Goal: Transaction & Acquisition: Book appointment/travel/reservation

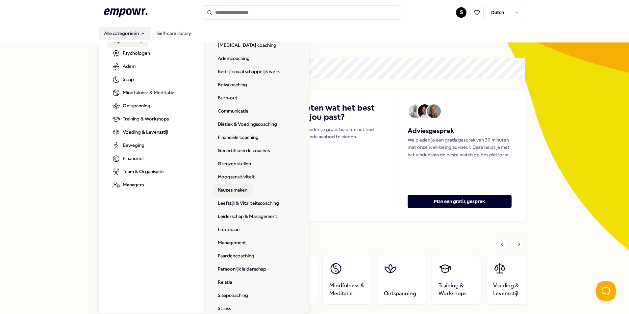
scroll to position [66, 0]
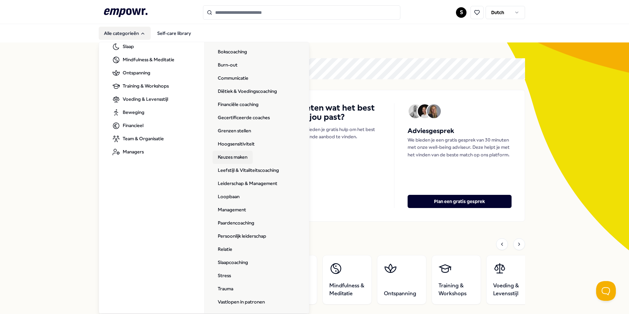
click at [234, 154] on link "Keuzes maken" at bounding box center [232, 157] width 40 height 13
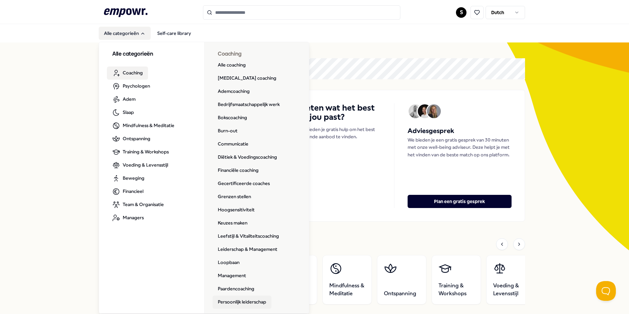
scroll to position [95, 0]
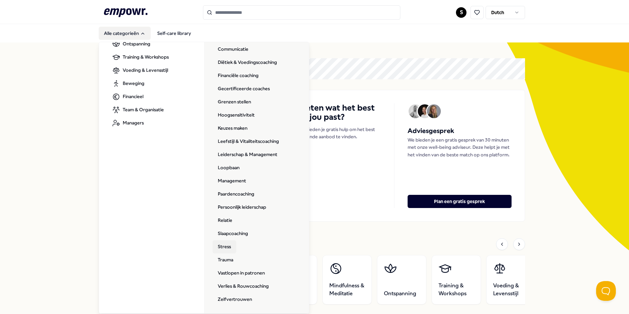
click at [221, 245] on link "Stress" at bounding box center [224, 246] width 24 height 13
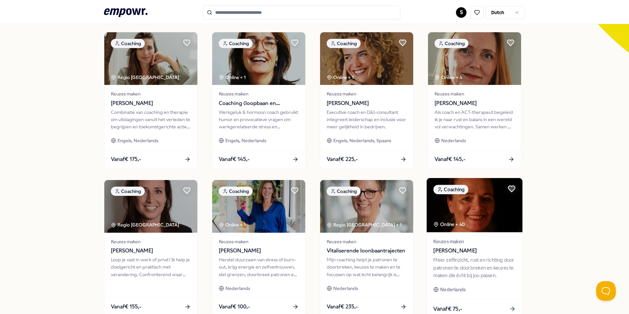
scroll to position [230, 0]
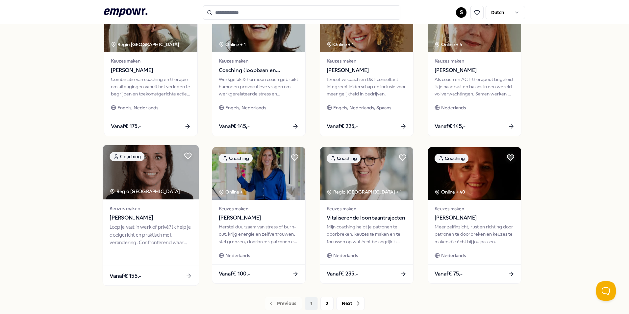
click at [145, 212] on div "Keuzes maken Robin Klijn" at bounding box center [150, 213] width 82 height 17
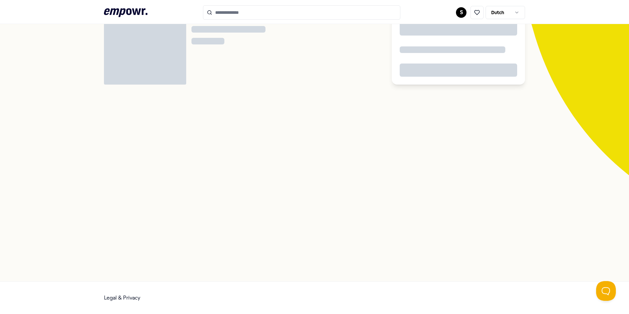
scroll to position [42, 0]
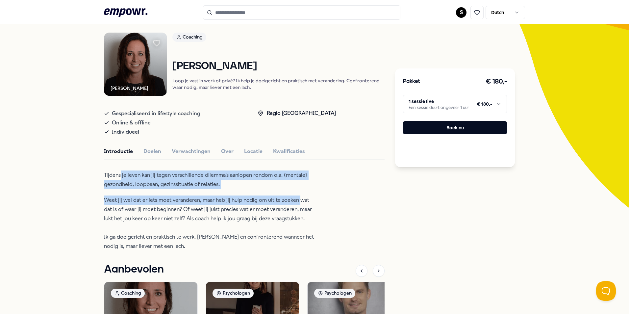
drag, startPoint x: 288, startPoint y: 198, endPoint x: 300, endPoint y: 199, distance: 12.6
click at [300, 199] on div "Tijdens je leven kan jij tegen verschillende dilemma’s aanlopen rondom o.a. (me…" at bounding box center [211, 210] width 214 height 80
click at [300, 199] on p "Weet jij wel dat er iets moet veranderen, maar heb jij hulp nodig om uit te zoe…" at bounding box center [211, 222] width 214 height 55
drag, startPoint x: 259, startPoint y: 195, endPoint x: 269, endPoint y: 197, distance: 10.3
click at [269, 197] on div "Tijdens je leven kan jij tegen verschillende dilemma’s aanlopen rondom o.a. (me…" at bounding box center [211, 210] width 214 height 80
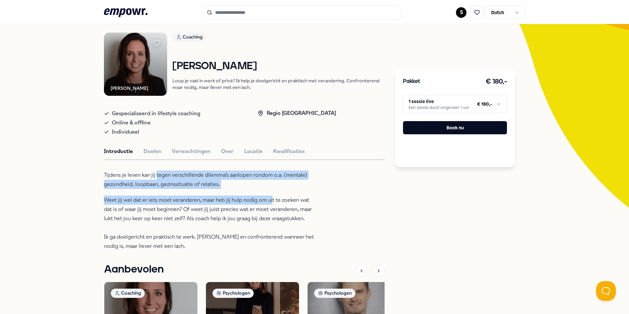
click at [269, 197] on p "Weet jij wel dat er iets moet veranderen, maar heb jij hulp nodig om uit te zoe…" at bounding box center [211, 222] width 214 height 55
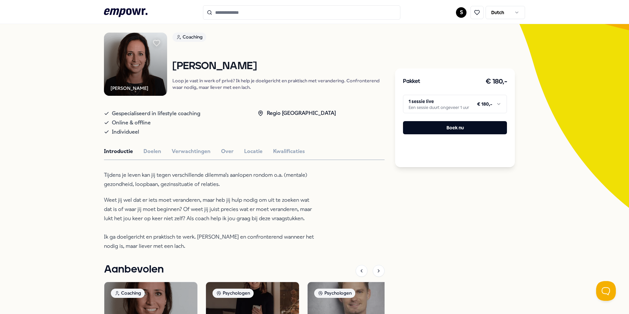
drag, startPoint x: 110, startPoint y: 185, endPoint x: 219, endPoint y: 185, distance: 108.8
click at [219, 185] on p "Tijdens je leven kan jij tegen verschillende dilemma’s aanlopen rondom o.a. (me…" at bounding box center [211, 179] width 214 height 18
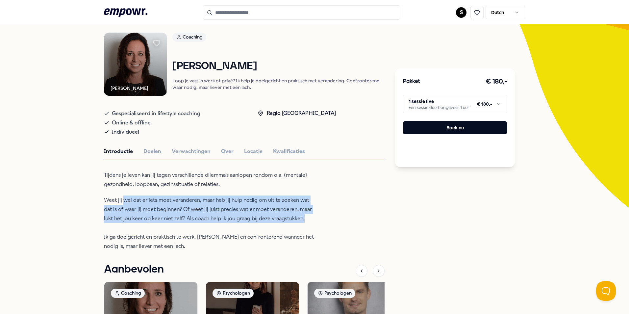
drag, startPoint x: 122, startPoint y: 197, endPoint x: 308, endPoint y: 220, distance: 187.4
click at [308, 220] on p "Weet jij wel dat er iets moet veranderen, maar heb jij hulp nodig om uit te zoe…" at bounding box center [211, 222] width 214 height 55
drag, startPoint x: 191, startPoint y: 212, endPoint x: 307, endPoint y: 224, distance: 116.3
click at [307, 224] on p "Weet jij wel dat er iets moet veranderen, maar heb jij hulp nodig om uit te zoe…" at bounding box center [211, 222] width 214 height 55
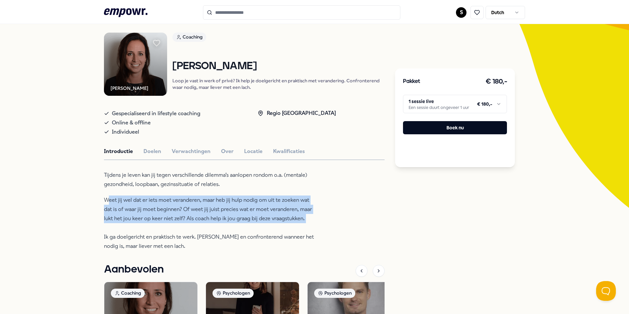
click at [307, 224] on p "Weet jij wel dat er iets moet veranderen, maar heb jij hulp nodig om uit te zoe…" at bounding box center [211, 222] width 214 height 55
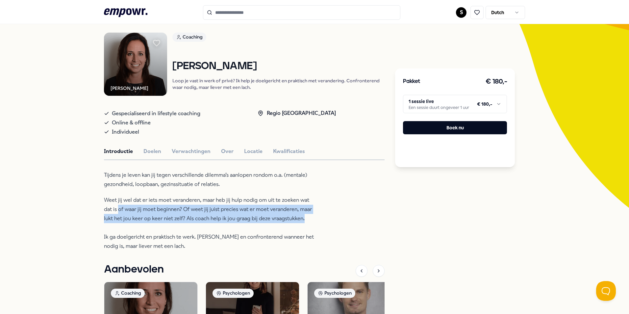
drag, startPoint x: 169, startPoint y: 215, endPoint x: 305, endPoint y: 220, distance: 136.5
click at [305, 220] on p "Weet jij wel dat er iets moet veranderen, maar heb jij hulp nodig om uit te zoe…" at bounding box center [211, 222] width 214 height 55
drag, startPoint x: 230, startPoint y: 209, endPoint x: 300, endPoint y: 220, distance: 69.9
click at [300, 220] on p "Weet jij wel dat er iets moet veranderen, maar heb jij hulp nodig om uit te zoe…" at bounding box center [211, 222] width 214 height 55
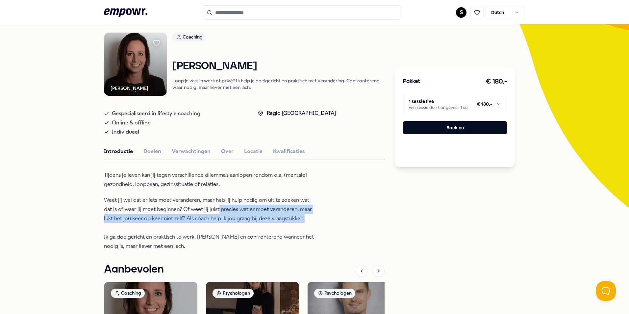
click at [300, 220] on p "Weet jij wel dat er iets moet veranderen, maar heb jij hulp nodig om uit te zoe…" at bounding box center [211, 222] width 214 height 55
drag, startPoint x: 186, startPoint y: 220, endPoint x: 296, endPoint y: 220, distance: 110.5
click at [296, 220] on p "Weet jij wel dat er iets moet veranderen, maar heb jij hulp nodig om uit te zoe…" at bounding box center [211, 222] width 214 height 55
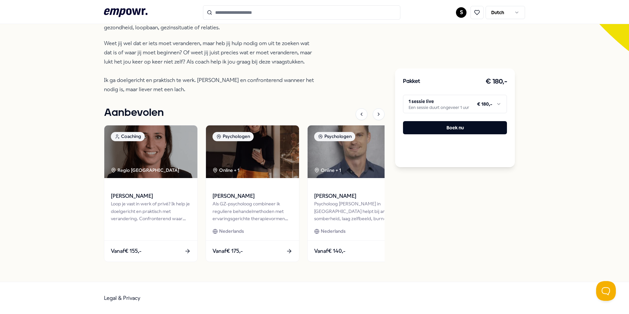
scroll to position [2, 0]
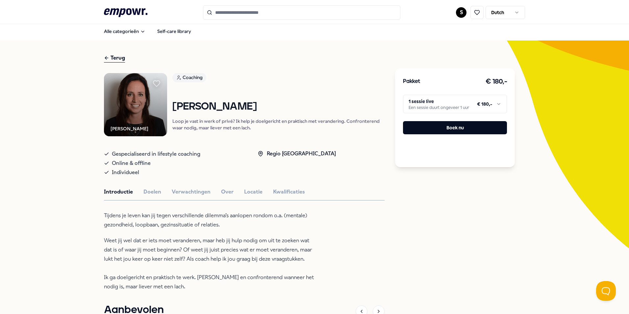
click at [446, 104] on html ".empowr-logo_svg__cls-1{fill:#03032f} S Dutch Alle categorieën Self-care librar…" at bounding box center [314, 157] width 629 height 314
drag, startPoint x: 224, startPoint y: 120, endPoint x: 272, endPoint y: 127, distance: 48.2
click at [272, 127] on html ".empowr-logo_svg__cls-1{fill:#03032f} S Dutch Alle categorieën Self-care librar…" at bounding box center [314, 157] width 629 height 314
click at [272, 127] on p "Loop je vast in werk of privé? Ik help je doelgericht en praktisch met verander…" at bounding box center [278, 124] width 212 height 13
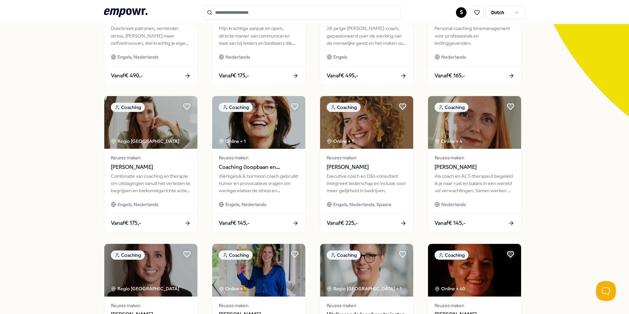
scroll to position [199, 0]
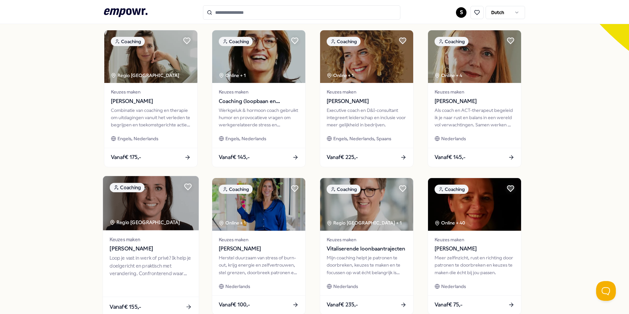
click at [158, 248] on span "[PERSON_NAME]" at bounding box center [150, 248] width 82 height 9
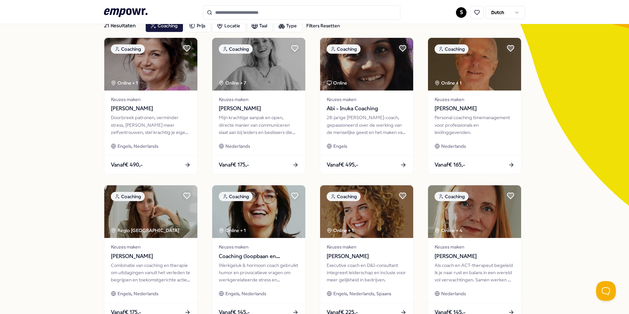
scroll to position [0, 0]
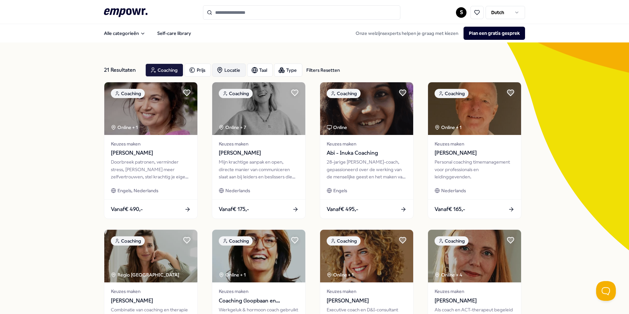
click at [229, 70] on div "Locatie" at bounding box center [229, 69] width 34 height 13
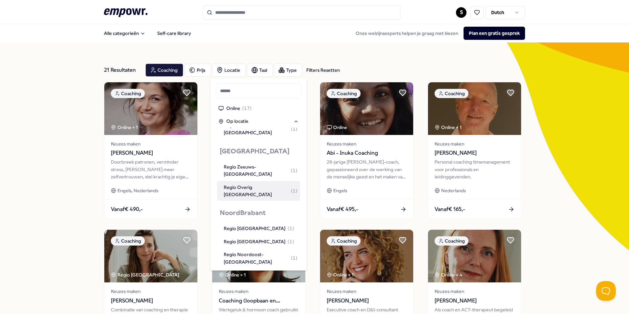
scroll to position [692, 0]
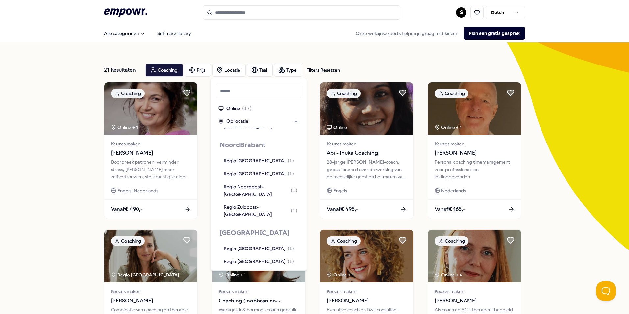
click at [265, 270] on div "Regio Zuid-Limburg ( 1 )" at bounding box center [259, 273] width 70 height 7
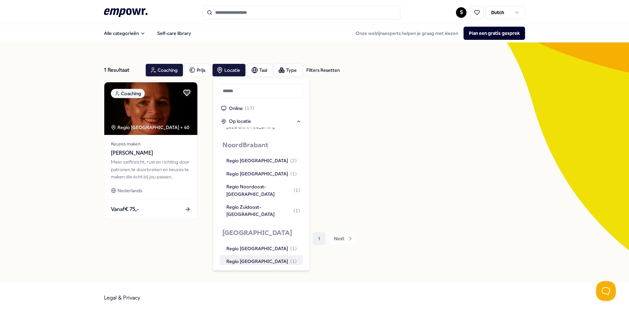
click at [53, 152] on div "1 Resultaat Filters Resetten Coaching Prijs Locatie Taal Type Filters Resetten …" at bounding box center [314, 161] width 629 height 239
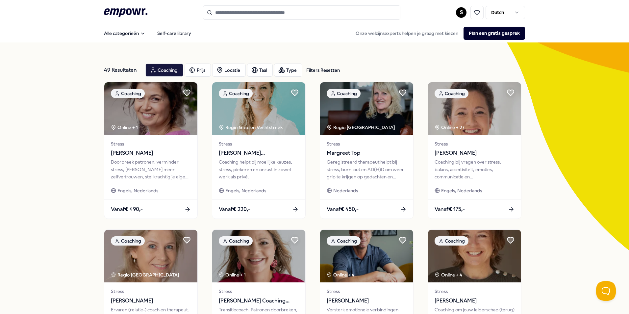
click at [56, 174] on div "49 Resultaten Filters Resetten Coaching Prijs Locatie Taal Type Filters Resette…" at bounding box center [314, 298] width 629 height 513
click at [50, 208] on div "49 Resultaten Filters Resetten Coaching Prijs Locatie Taal Type Filters Resette…" at bounding box center [314, 298] width 629 height 513
click at [218, 71] on icon "button" at bounding box center [219, 70] width 7 height 7
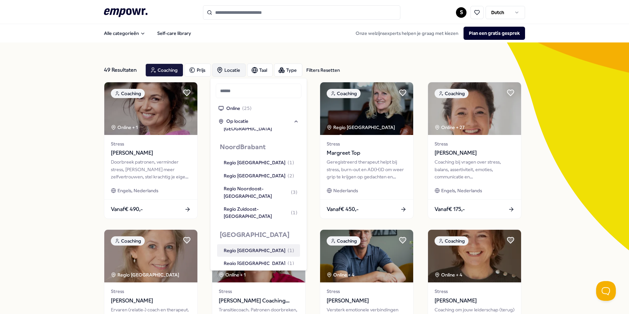
scroll to position [692, 0]
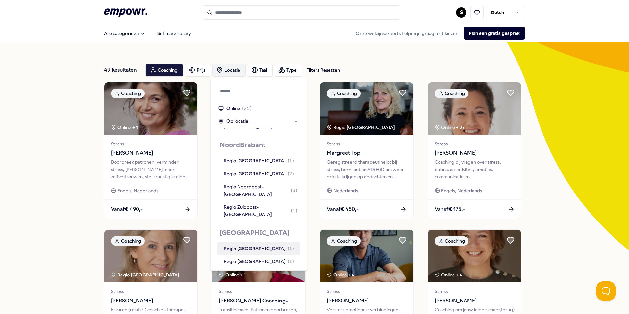
click at [255, 245] on div "Regio Noord-Limburg ( 1 )" at bounding box center [259, 248] width 70 height 7
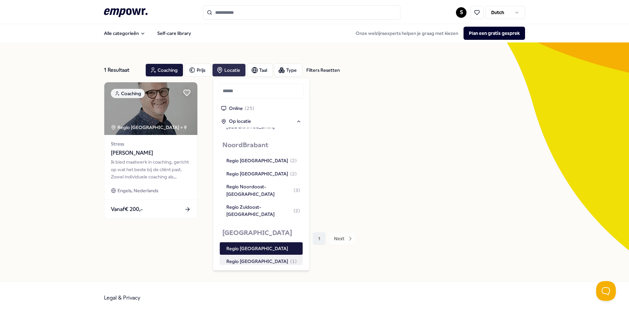
click at [275, 257] on div "Regio Midden-Limburg ( 1 )" at bounding box center [261, 260] width 70 height 7
click at [271, 270] on div "Regio Zuid-Limburg ( 1 )" at bounding box center [261, 273] width 70 height 7
click at [269, 257] on div "Regio Midden-Limburg" at bounding box center [257, 260] width 62 height 7
click at [267, 257] on div "Regio Midden-Limburg ( 1 )" at bounding box center [261, 260] width 70 height 7
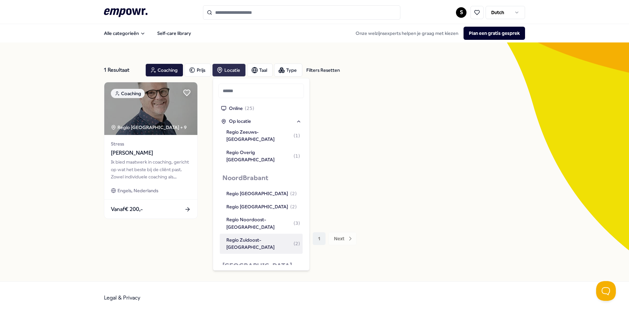
click at [272, 236] on div "Regio Zuidoost-Noord-Brabant ( 2 )" at bounding box center [263, 243] width 74 height 15
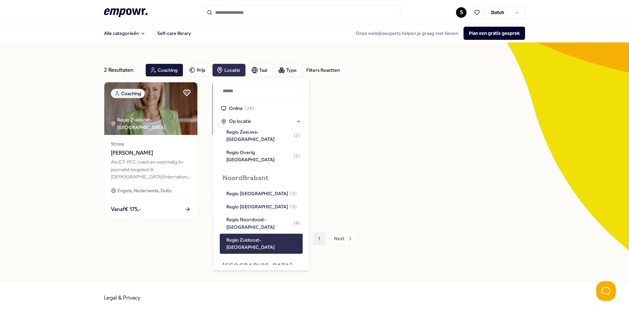
scroll to position [627, 0]
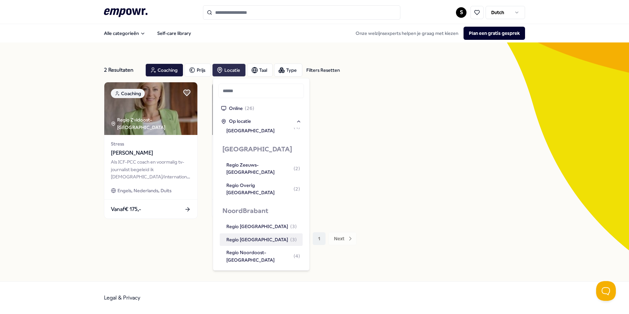
click at [268, 236] on div "Regio Midden-Noord-Brabant ( 3 )" at bounding box center [261, 239] width 70 height 7
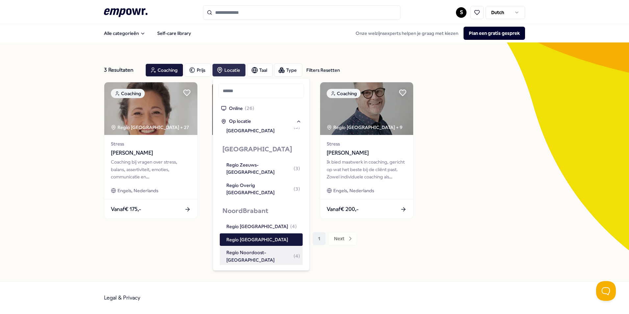
click at [274, 249] on div "Regio Noordoost-Noord-Brabant ( 4 )" at bounding box center [263, 256] width 74 height 15
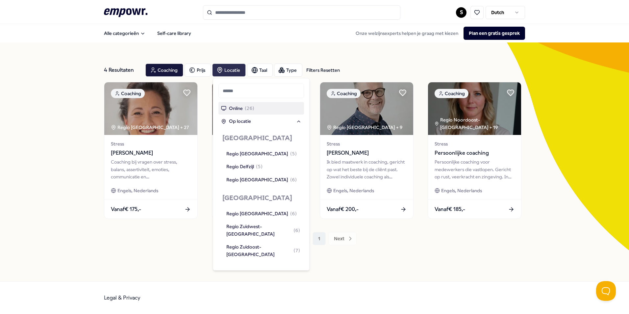
drag, startPoint x: 246, startPoint y: 107, endPoint x: 225, endPoint y: 130, distance: 31.6
click at [246, 107] on span "( 26 )" at bounding box center [250, 108] width 10 height 7
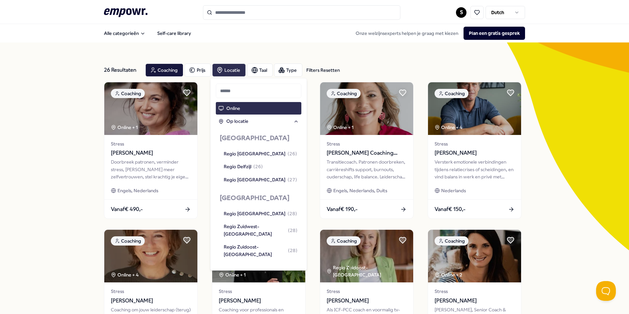
click at [259, 104] on div "Online" at bounding box center [258, 108] width 85 height 12
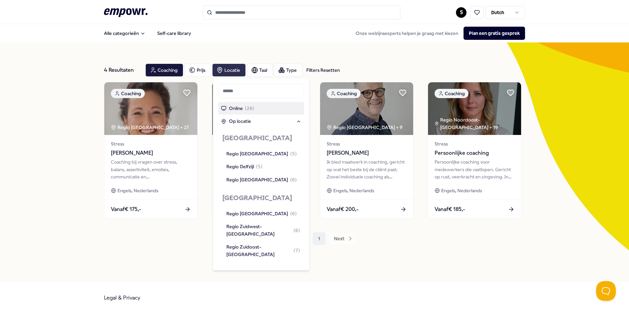
click at [44, 155] on div "4 Resultaten Filters Resetten Coaching Prijs Locatie Taal Type Filters Resetten…" at bounding box center [314, 161] width 629 height 239
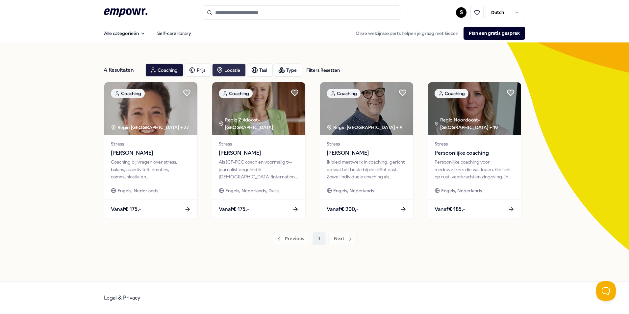
click at [49, 146] on div "4 Resultaten Filters Resetten Coaching Prijs Locatie Taal Type Filters Resetten…" at bounding box center [314, 161] width 629 height 239
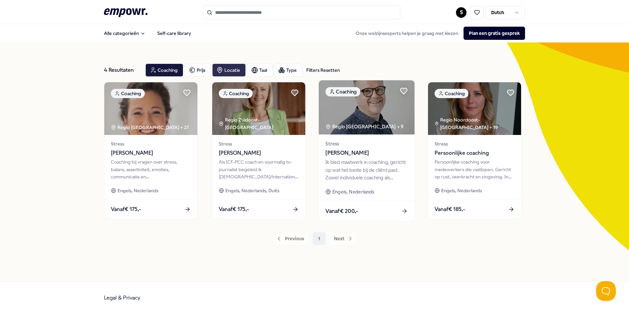
click at [374, 132] on img at bounding box center [367, 107] width 96 height 54
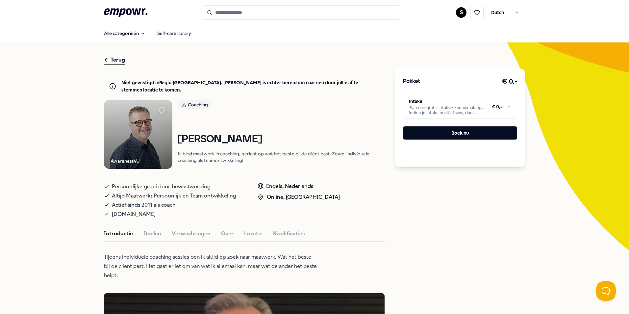
click at [445, 108] on html ".empowr-logo_svg__cls-1{fill:#03032f} S Dutch Alle categorieën Self-care librar…" at bounding box center [314, 157] width 629 height 314
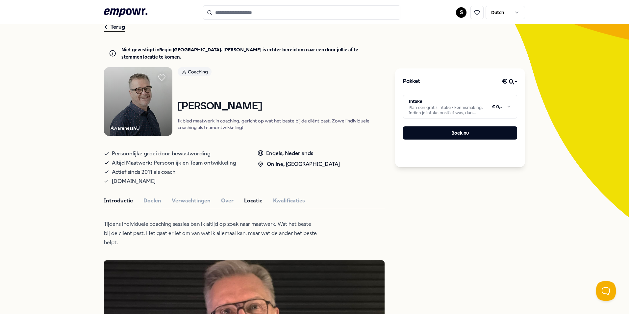
click at [256, 199] on button "Locatie" at bounding box center [253, 200] width 18 height 9
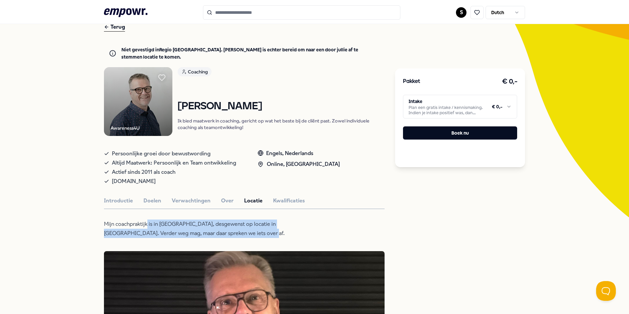
drag, startPoint x: 222, startPoint y: 232, endPoint x: 233, endPoint y: 232, distance: 11.2
click at [233, 232] on p "Mijn coachpraktijk is in Oirsbeek, desgewenst op locatie in Zuid- Limburg of on…" at bounding box center [211, 228] width 214 height 18
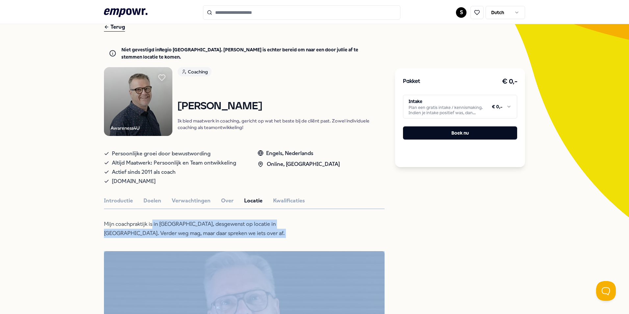
drag, startPoint x: 151, startPoint y: 218, endPoint x: 269, endPoint y: 238, distance: 119.7
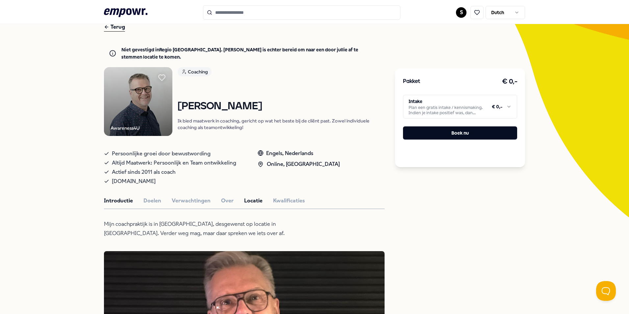
click at [120, 199] on button "Introductie" at bounding box center [118, 200] width 29 height 9
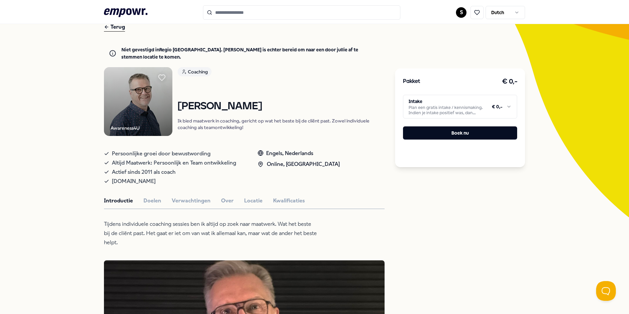
scroll to position [99, 0]
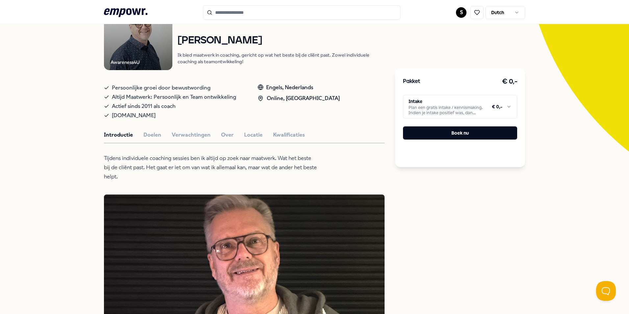
click at [177, 172] on p "Tijdens individuele coaching sessies ben ik altijd op zoek naar maatwerk. Wat h…" at bounding box center [211, 168] width 214 height 28
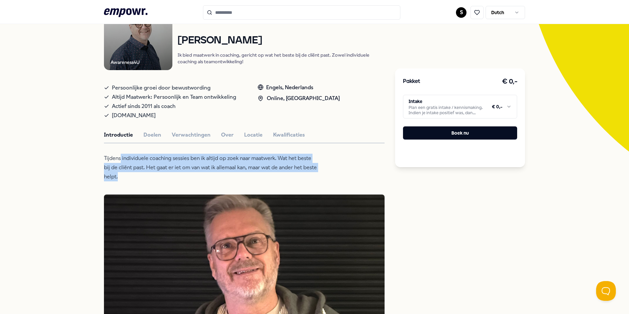
drag, startPoint x: 177, startPoint y: 172, endPoint x: 149, endPoint y: 176, distance: 28.2
click at [177, 172] on p "Tijdens individuele coaching sessies ben ik altijd op zoek naar maatwerk. Wat h…" at bounding box center [211, 168] width 214 height 28
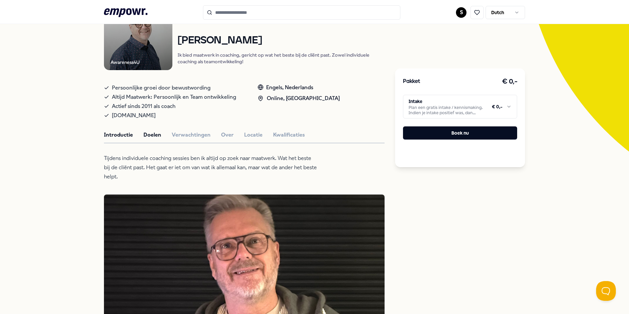
click at [146, 133] on button "Doelen" at bounding box center [152, 135] width 18 height 9
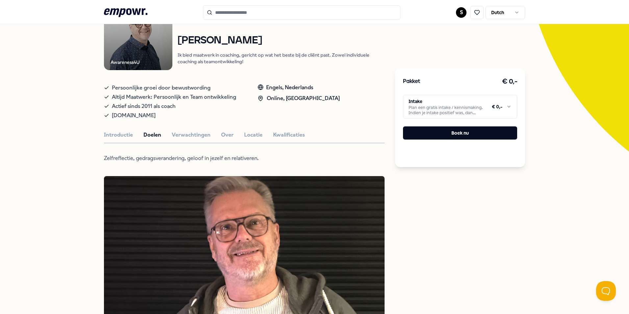
drag, startPoint x: 157, startPoint y: 107, endPoint x: 249, endPoint y: 112, distance: 91.6
click at [249, 112] on div "Persoonlijke groei door bewustwording Altijd Maatwerk: Persoonlijk en Team ontw…" at bounding box center [244, 100] width 280 height 39
drag, startPoint x: 249, startPoint y: 112, endPoint x: 235, endPoint y: 110, distance: 13.9
click at [249, 112] on div "Persoonlijke groei door bewustwording Altijd Maatwerk: Persoonlijk en Team ontw…" at bounding box center [244, 100] width 280 height 39
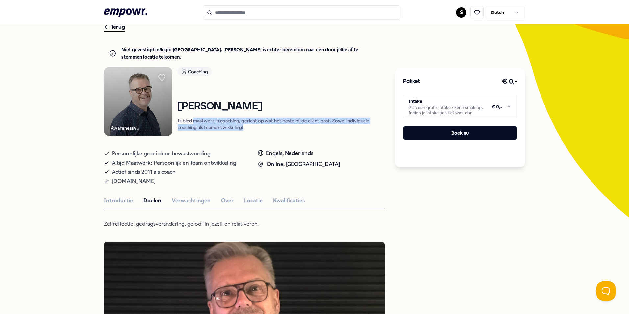
drag, startPoint x: 192, startPoint y: 116, endPoint x: 267, endPoint y: 132, distance: 76.7
click at [267, 132] on div "Coaching Frans Legerstee Ik bied maatwerk in coaching, gericht op wat het beste…" at bounding box center [281, 101] width 207 height 68
drag, startPoint x: 260, startPoint y: 120, endPoint x: 282, endPoint y: 128, distance: 23.6
click at [282, 128] on p "Ik bied maatwerk in coaching, gericht op wat het beste bij de cliënt past. Zowe…" at bounding box center [281, 123] width 207 height 13
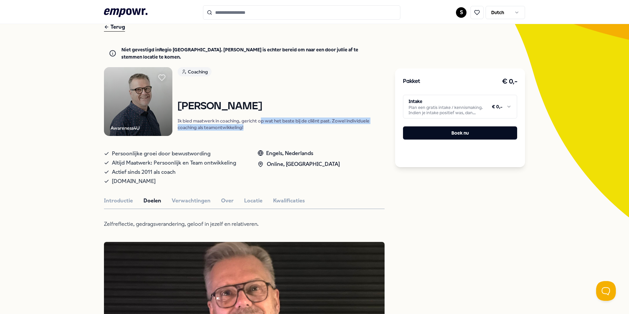
drag, startPoint x: 282, startPoint y: 128, endPoint x: 289, endPoint y: 136, distance: 11.0
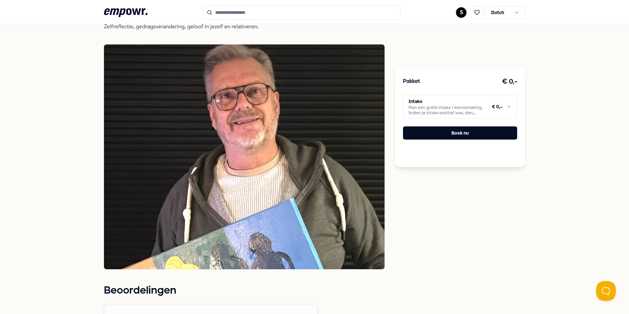
scroll to position [132, 0]
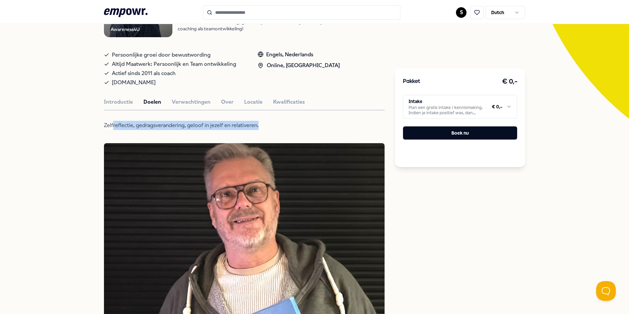
drag, startPoint x: 111, startPoint y: 122, endPoint x: 265, endPoint y: 128, distance: 153.7
click at [265, 128] on p "Zelfreflectie, gedragsverandering, geloof in jezelf en relativeren." at bounding box center [211, 125] width 214 height 9
drag, startPoint x: 265, startPoint y: 128, endPoint x: 151, endPoint y: 128, distance: 113.8
click at [265, 128] on p "Zelfreflectie, gedragsverandering, geloof in jezelf en relativeren." at bounding box center [211, 125] width 214 height 9
drag, startPoint x: 138, startPoint y: 125, endPoint x: 265, endPoint y: 126, distance: 126.9
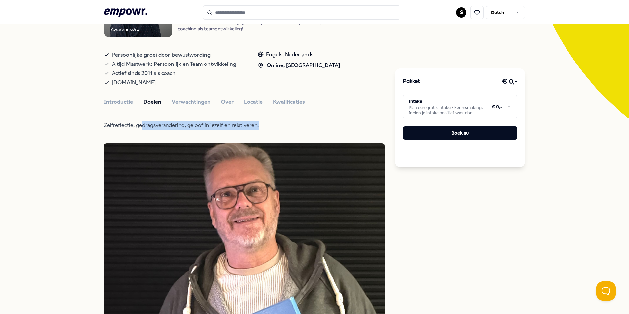
click at [265, 126] on p "Zelfreflectie, gedragsverandering, geloof in jezelf en relativeren." at bounding box center [211, 125] width 214 height 9
click at [186, 100] on button "Verwachtingen" at bounding box center [191, 102] width 39 height 9
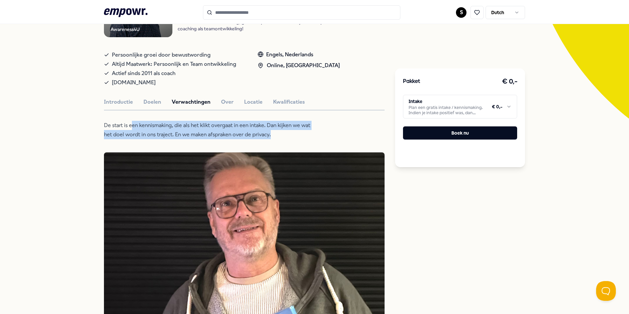
drag, startPoint x: 187, startPoint y: 132, endPoint x: 287, endPoint y: 138, distance: 100.8
click at [287, 138] on p "De start is een kennismaking, die als het klikt overgaat in een intake. Dan kij…" at bounding box center [211, 130] width 214 height 18
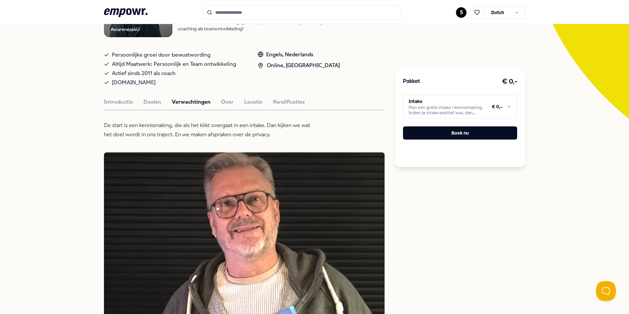
scroll to position [0, 0]
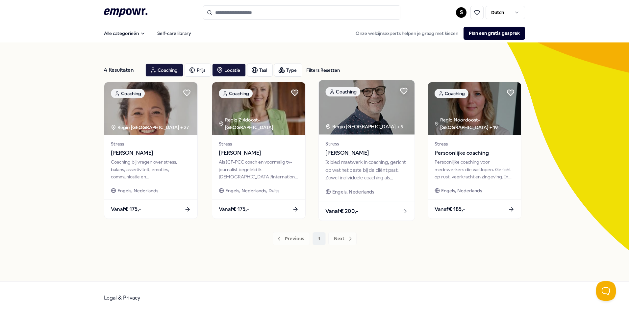
click at [358, 151] on span "[PERSON_NAME]" at bounding box center [366, 153] width 82 height 9
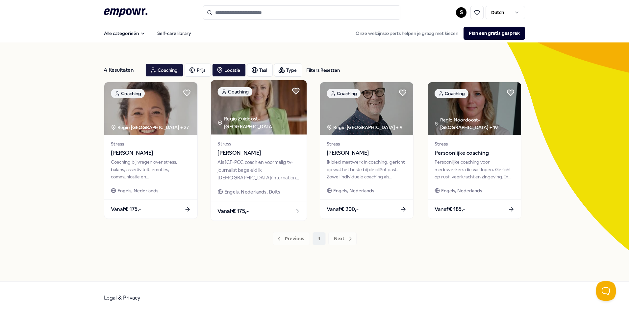
click at [264, 155] on span "[PERSON_NAME]" at bounding box center [258, 153] width 82 height 9
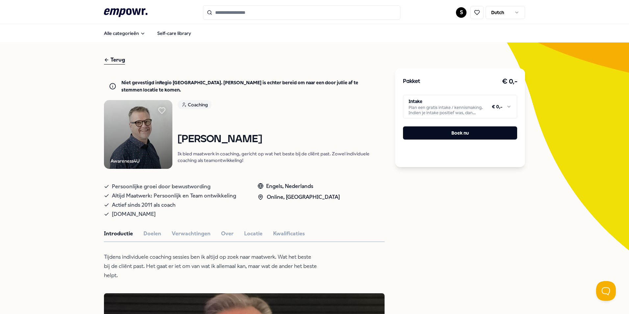
scroll to position [99, 0]
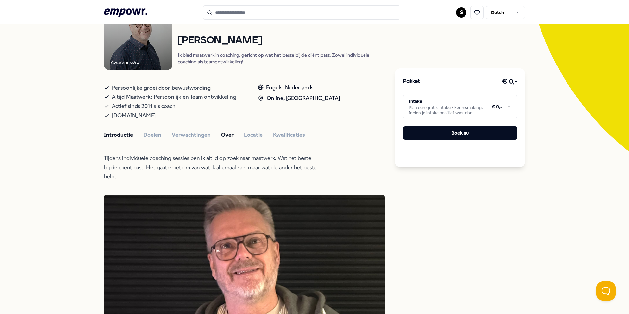
click at [223, 133] on button "Over" at bounding box center [227, 135] width 12 height 9
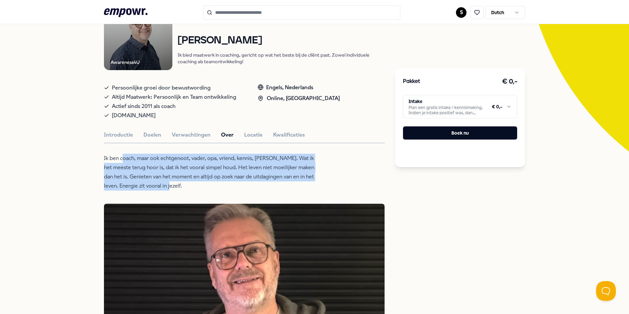
drag, startPoint x: 179, startPoint y: 167, endPoint x: 249, endPoint y: 183, distance: 72.3
click at [249, 183] on p "Ik ben coach, maar ook echtgenoot, vader, opa, vriend, kennis, buurman. Wat ik …" at bounding box center [211, 172] width 214 height 37
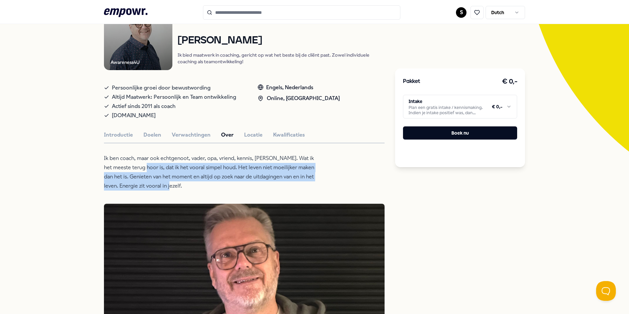
drag, startPoint x: 149, startPoint y: 167, endPoint x: 195, endPoint y: 186, distance: 50.4
click at [195, 186] on p "Ik ben coach, maar ook echtgenoot, vader, opa, vriend, kennis, buurman. Wat ik …" at bounding box center [211, 172] width 214 height 37
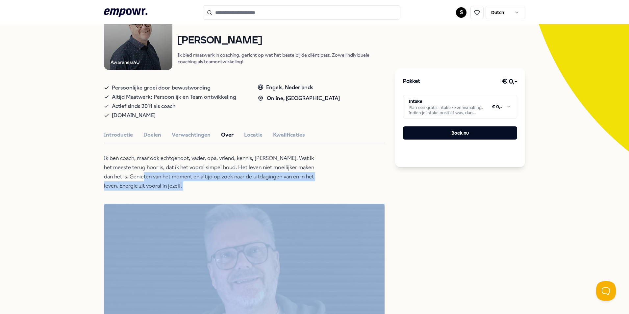
drag, startPoint x: 145, startPoint y: 180, endPoint x: 228, endPoint y: 191, distance: 83.3
drag, startPoint x: 228, startPoint y: 191, endPoint x: 172, endPoint y: 192, distance: 55.9
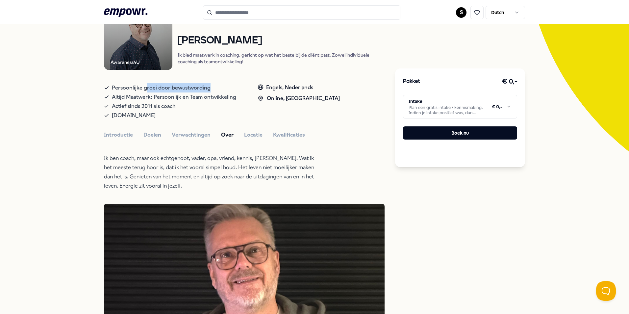
drag, startPoint x: 161, startPoint y: 89, endPoint x: 208, endPoint y: 89, distance: 46.4
click at [208, 89] on div "Persoonlijke groei door bewustwording" at bounding box center [174, 87] width 140 height 9
drag, startPoint x: 208, startPoint y: 89, endPoint x: 226, endPoint y: 95, distance: 19.6
click at [208, 89] on div "Persoonlijke groei door bewustwording" at bounding box center [174, 87] width 140 height 9
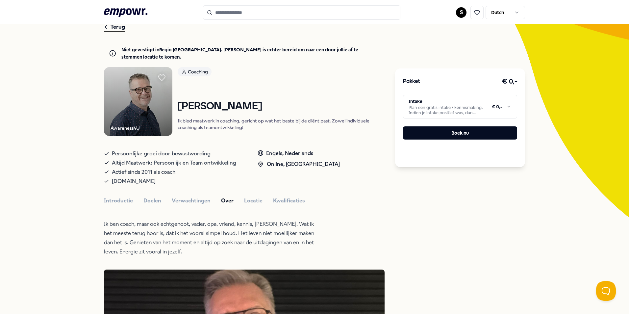
scroll to position [0, 0]
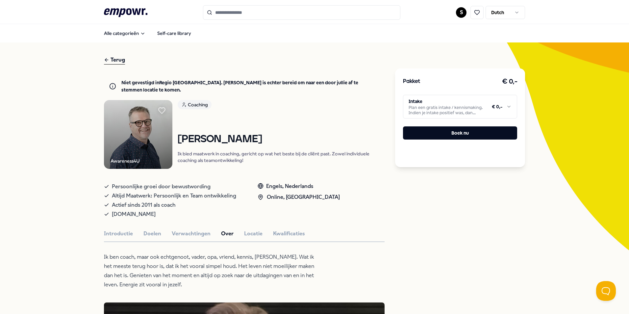
click at [125, 129] on img at bounding box center [138, 134] width 68 height 68
drag, startPoint x: 197, startPoint y: 135, endPoint x: 300, endPoint y: 140, distance: 102.7
click at [300, 140] on h1 "[PERSON_NAME]" at bounding box center [281, 139] width 207 height 12
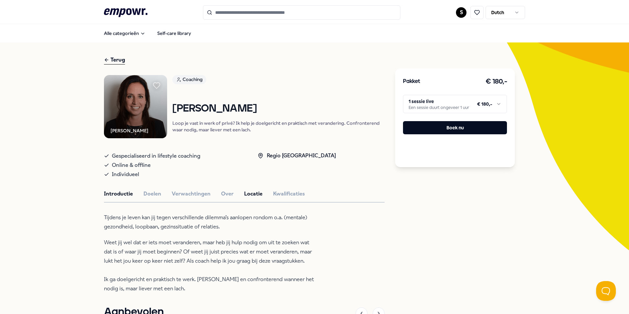
click at [255, 192] on button "Locatie" at bounding box center [253, 193] width 18 height 9
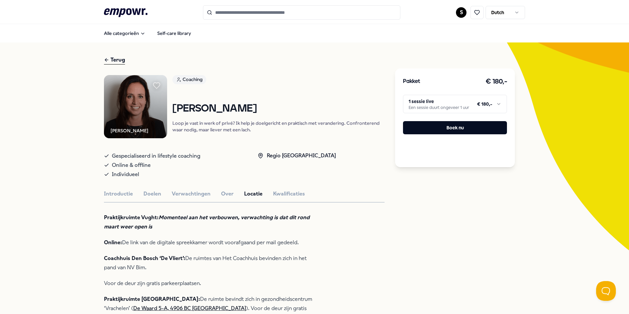
scroll to position [66, 0]
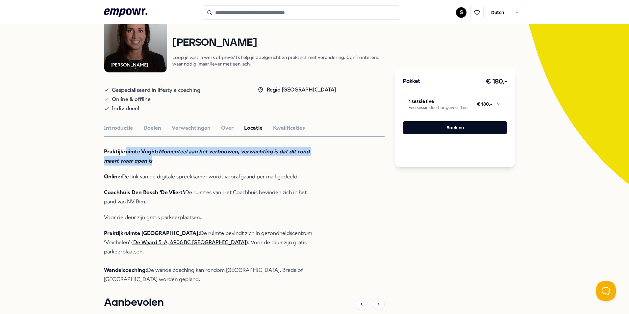
drag, startPoint x: 158, startPoint y: 158, endPoint x: 172, endPoint y: 159, distance: 13.9
click at [172, 159] on p "Praktijkruimte Vught: Momenteel aan het verbouwen, verwachting is dat dit rond …" at bounding box center [211, 156] width 214 height 18
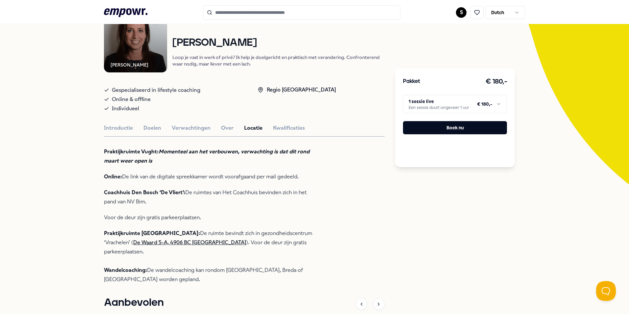
drag, startPoint x: 164, startPoint y: 195, endPoint x: 200, endPoint y: 200, distance: 35.6
click at [200, 200] on p "Coachhuis Den Bosch ‘De Vliert’: De ruimtes van Het Coachhuis bevinden zich in …" at bounding box center [211, 197] width 214 height 18
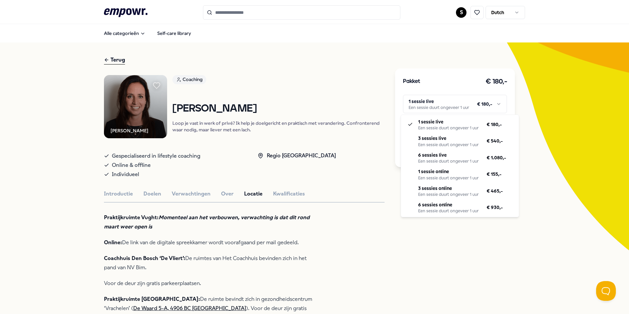
click at [459, 102] on html ".empowr-logo_svg__cls-1{fill:#03032f} S Dutch Alle categorieën Self-care librar…" at bounding box center [314, 157] width 629 height 314
click at [446, 249] on html ".empowr-logo_svg__cls-1{fill:#03032f} S Dutch Alle categorieën Self-care librar…" at bounding box center [314, 157] width 629 height 314
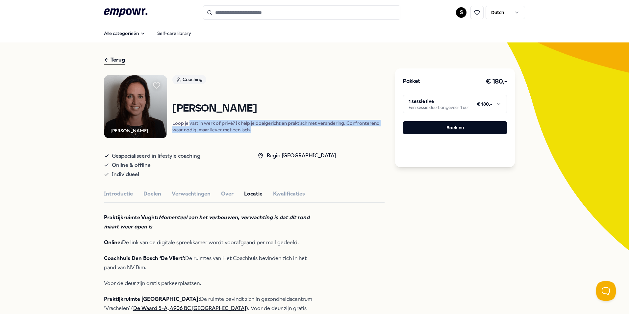
drag, startPoint x: 187, startPoint y: 126, endPoint x: 266, endPoint y: 131, distance: 78.8
click at [266, 131] on p "Loop je vast in werk of privé? Ik help je doelgericht en praktisch met verander…" at bounding box center [278, 126] width 212 height 13
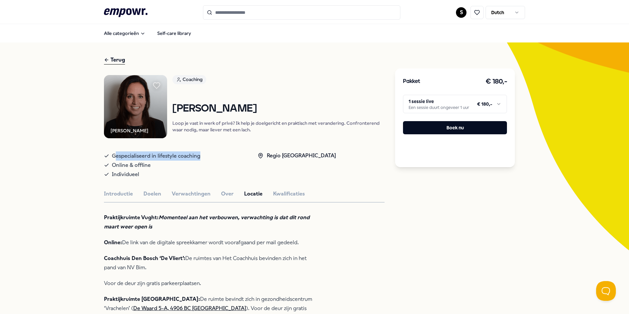
drag, startPoint x: 137, startPoint y: 156, endPoint x: 209, endPoint y: 157, distance: 71.7
click at [209, 157] on div "Gespecialiseerd in lifestyle coaching" at bounding box center [174, 155] width 140 height 9
drag, startPoint x: 114, startPoint y: 165, endPoint x: 199, endPoint y: 167, distance: 84.5
click at [199, 167] on div "Online & offline" at bounding box center [174, 164] width 140 height 9
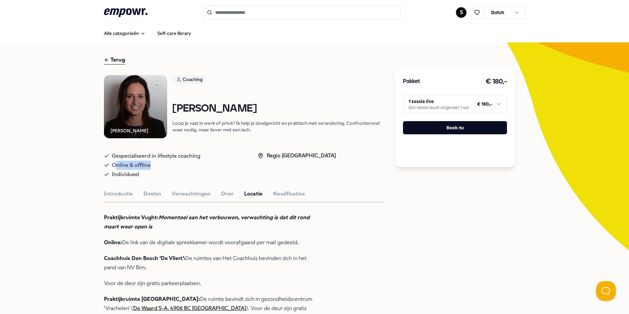
click at [199, 167] on div "Online & offline" at bounding box center [174, 164] width 140 height 9
drag, startPoint x: 133, startPoint y: 179, endPoint x: 200, endPoint y: 179, distance: 66.1
click at [200, 179] on div "Individueel" at bounding box center [174, 174] width 140 height 9
drag, startPoint x: 200, startPoint y: 179, endPoint x: 37, endPoint y: 180, distance: 162.1
click at [37, 180] on div "Terug Robin Klijn Coaching Robin Klijn Loop je vast in werk of privé? Ik help j…" at bounding box center [314, 289] width 629 height 494
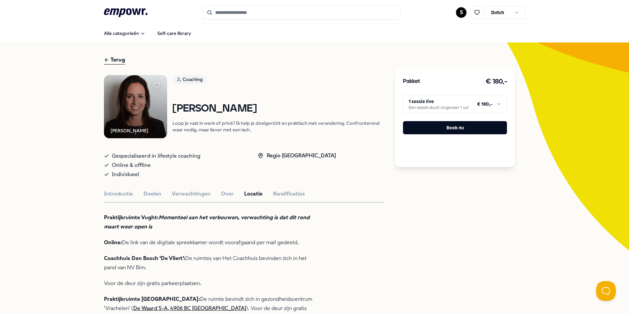
scroll to position [99, 0]
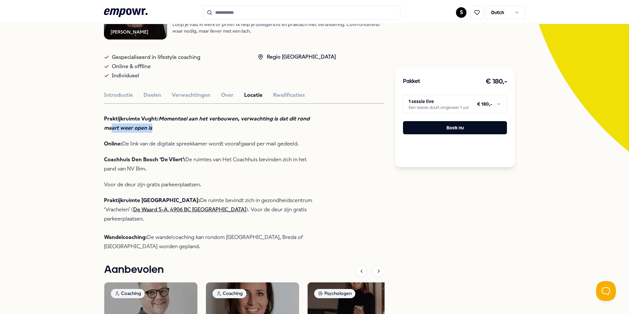
drag, startPoint x: 108, startPoint y: 126, endPoint x: 186, endPoint y: 127, distance: 78.3
click at [186, 127] on p "Praktijkruimte Vught: Momenteel aan het verbouwen, verwachting is dat dit rond …" at bounding box center [211, 123] width 214 height 18
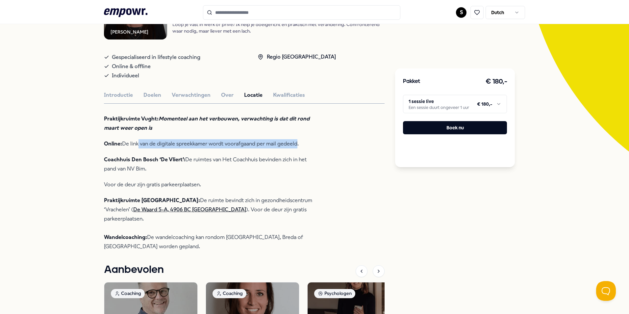
drag, startPoint x: 134, startPoint y: 142, endPoint x: 293, endPoint y: 143, distance: 158.1
click at [293, 143] on p "Online: De link van de digitale spreekkamer wordt voorafgaand per mail gedeeld." at bounding box center [211, 143] width 214 height 9
drag, startPoint x: 180, startPoint y: 158, endPoint x: 227, endPoint y: 167, distance: 47.8
click at [227, 167] on p "Coachhuis Den Bosch ‘De Vliert’: De ruimtes van Het Coachhuis bevinden zich in …" at bounding box center [211, 164] width 214 height 18
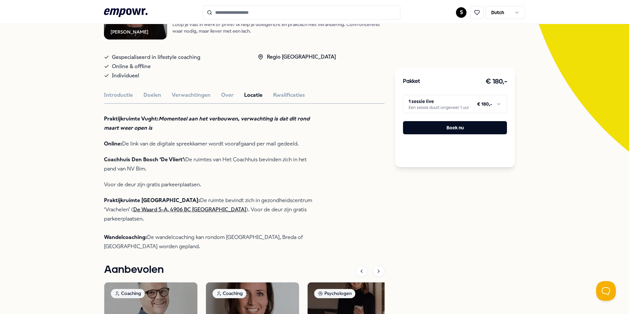
click at [227, 167] on p "Coachhuis Den Bosch ‘De Vliert’: De ruimtes van Het Coachhuis bevinden zich in …" at bounding box center [211, 164] width 214 height 18
drag, startPoint x: 239, startPoint y: 184, endPoint x: 259, endPoint y: 184, distance: 19.7
click at [259, 184] on p "Voor de deur zijn gratis parkeerplaatsen." at bounding box center [211, 184] width 214 height 9
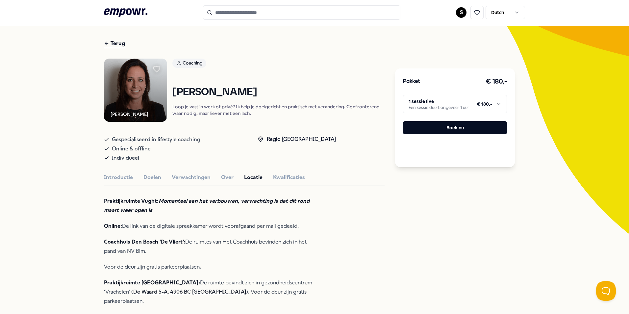
scroll to position [0, 0]
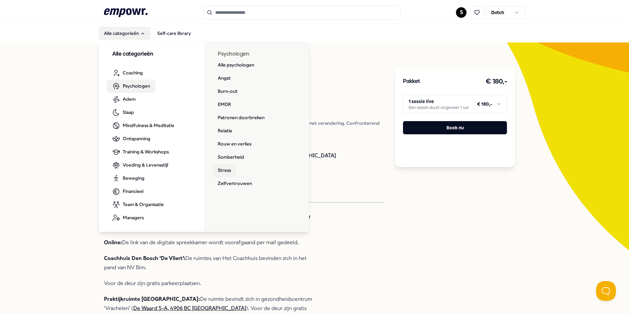
click at [220, 167] on link "Stress" at bounding box center [224, 170] width 24 height 13
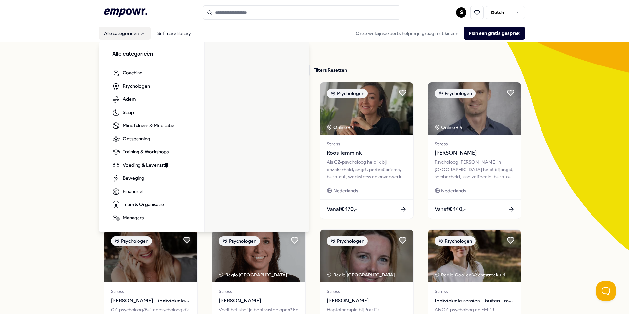
click at [123, 31] on button "Alle categorieën" at bounding box center [125, 33] width 52 height 13
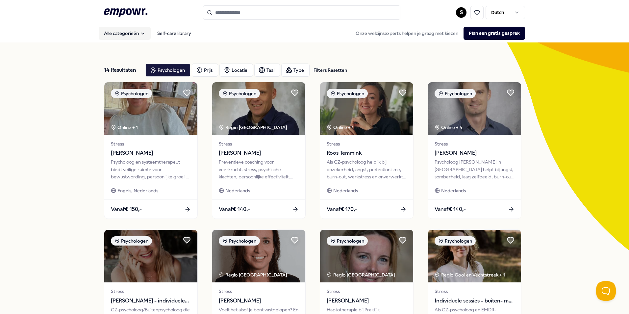
click at [122, 30] on button "Alle categorieën" at bounding box center [125, 33] width 52 height 13
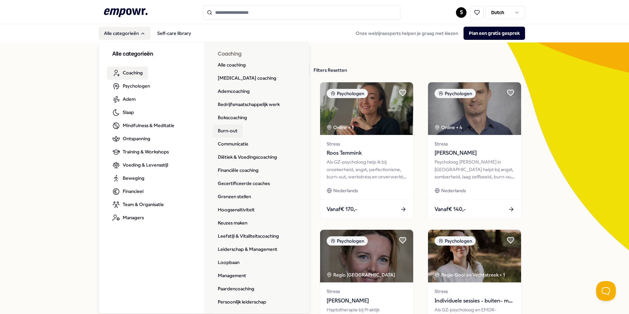
click at [232, 129] on link "Burn-out" at bounding box center [227, 130] width 30 height 13
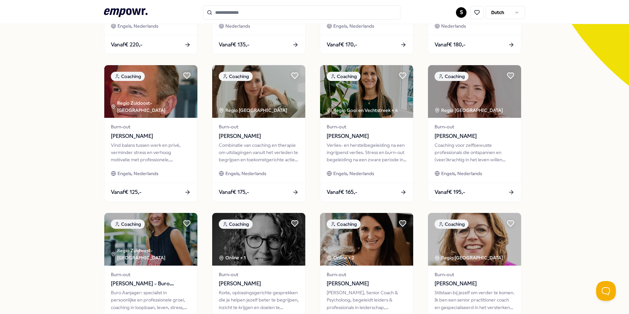
scroll to position [275, 0]
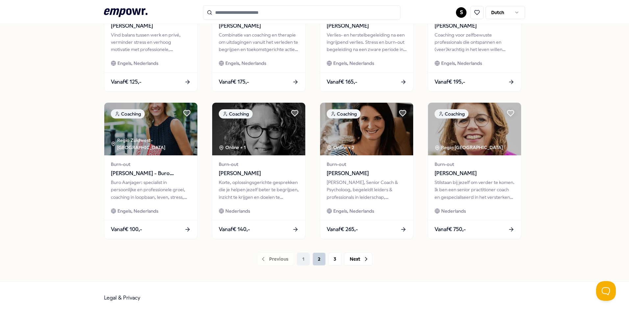
click at [317, 257] on button "2" at bounding box center [318, 258] width 13 height 13
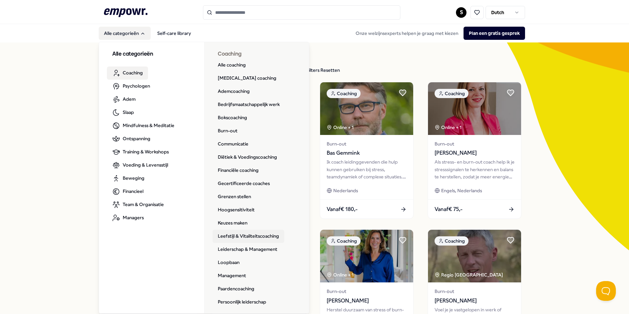
scroll to position [66, 0]
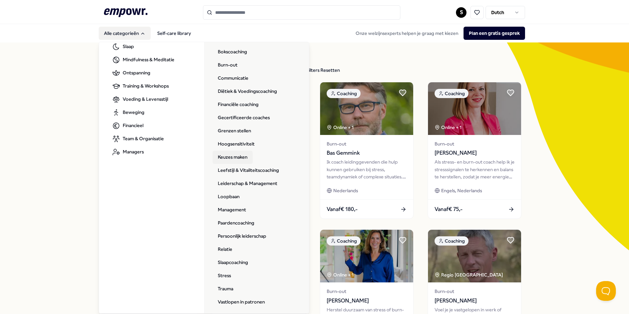
click at [241, 157] on link "Keuzes maken" at bounding box center [232, 157] width 40 height 13
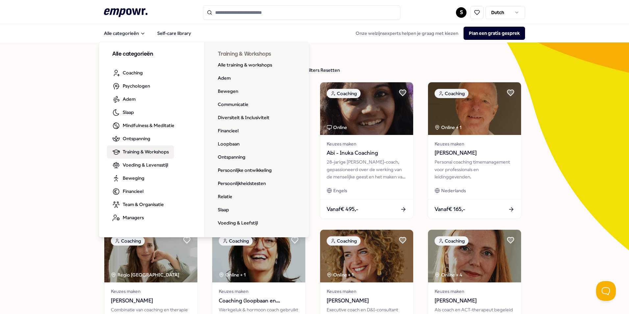
click at [67, 231] on div "21 Resultaten Filters Resetten Coaching Prijs Locatie Taal Type Filters Resette…" at bounding box center [314, 298] width 629 height 513
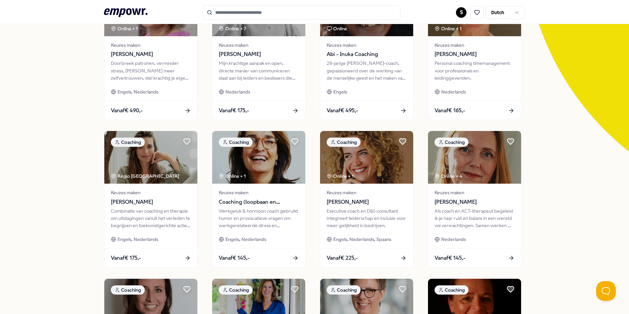
scroll to position [197, 0]
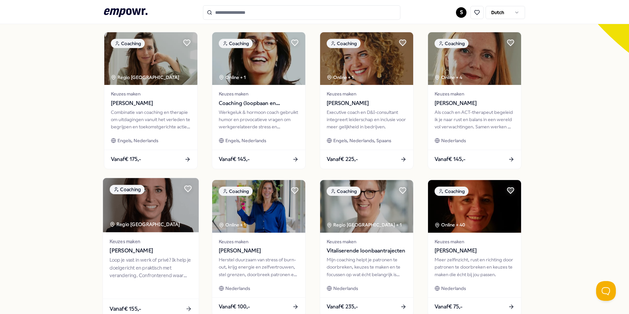
click at [142, 221] on div "Regio West-Noord-Brabant" at bounding box center [144, 224] width 71 height 8
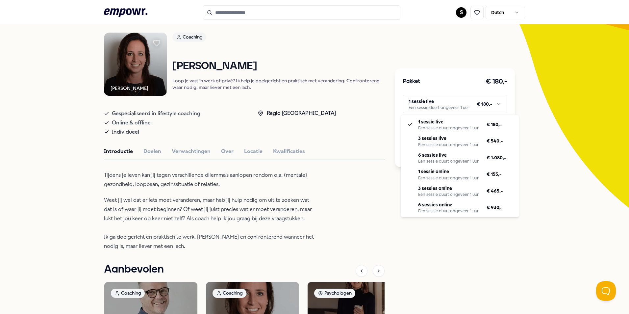
click at [477, 106] on html ".empowr-logo_svg__cls-1{fill:#03032f} S Dutch Alle categorieën Self-care librar…" at bounding box center [314, 157] width 629 height 314
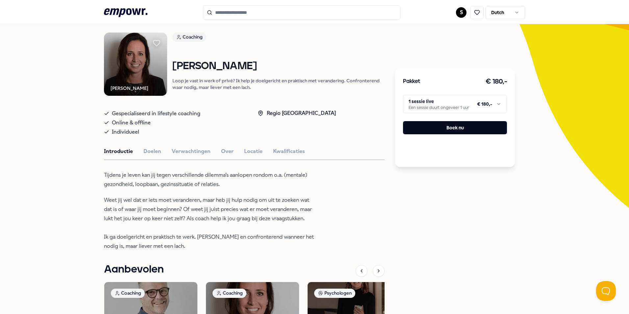
click at [304, 201] on html ".empowr-logo_svg__cls-1{fill:#03032f} S Dutch Alle categorieën Self-care librar…" at bounding box center [314, 157] width 629 height 314
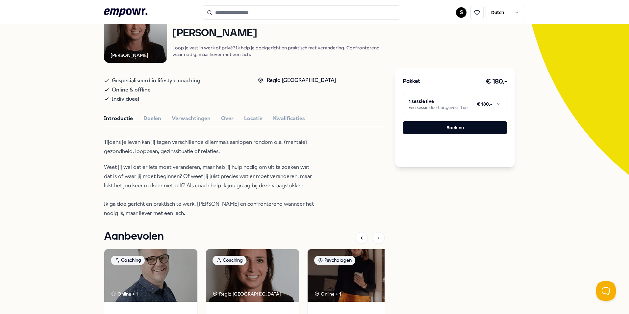
scroll to position [10, 0]
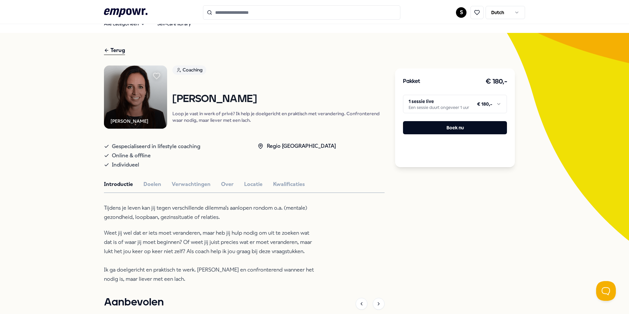
click at [369, 189] on div "Robin Klijn Coaching Robin Klijn Loop je vast in werk of privé? Ik help je doel…" at bounding box center [244, 261] width 280 height 392
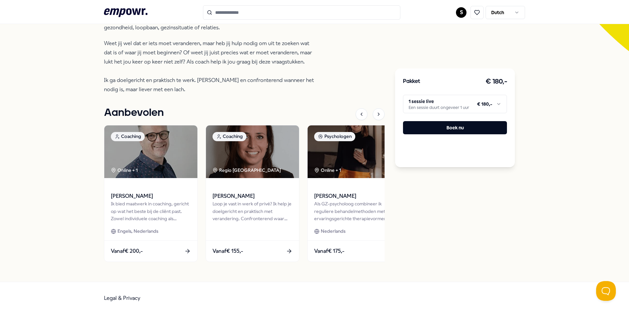
scroll to position [0, 0]
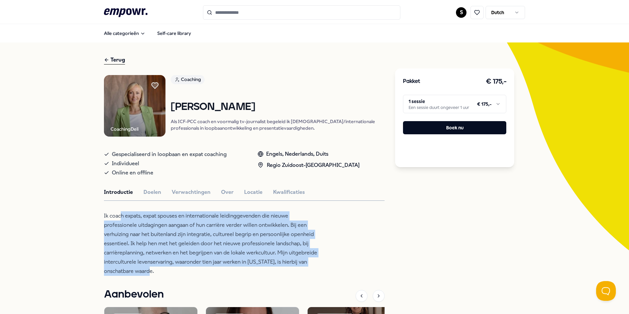
drag, startPoint x: 119, startPoint y: 214, endPoint x: 170, endPoint y: 273, distance: 78.1
click at [170, 273] on p "Ik coach expats, expat spouses en internationale leidinggevenden die nieuwe pro…" at bounding box center [211, 243] width 214 height 64
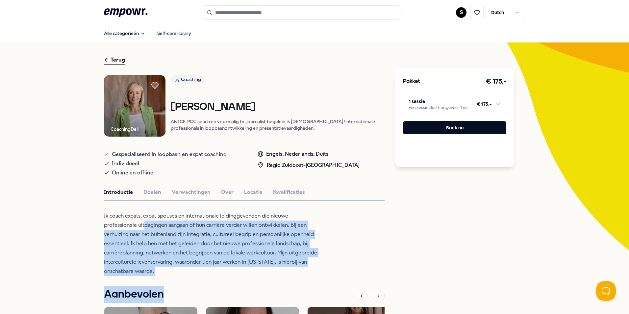
drag, startPoint x: 171, startPoint y: 259, endPoint x: 188, endPoint y: 281, distance: 27.7
click at [188, 281] on div "CoachingDeli Coaching Bianca Thomas Als ICF-PCC coach en voormalig tv-journalis…" at bounding box center [244, 262] width 280 height 375
drag, startPoint x: 202, startPoint y: 270, endPoint x: 222, endPoint y: 277, distance: 21.1
click at [222, 277] on div "CoachingDeli Coaching Bianca Thomas Als ICF-PCC coach en voormalig tv-journalis…" at bounding box center [244, 262] width 280 height 375
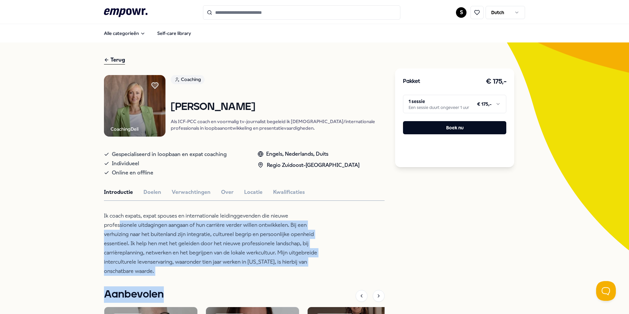
click at [222, 277] on div "CoachingDeli Coaching Bianca Thomas Als ICF-PCC coach en voormalig tv-journalis…" at bounding box center [244, 262] width 280 height 375
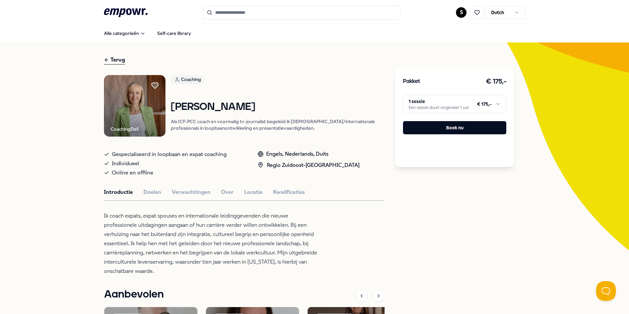
click at [220, 278] on div "CoachingDeli Coaching Bianca Thomas Als ICF-PCC coach en voormalig tv-journalis…" at bounding box center [244, 262] width 280 height 375
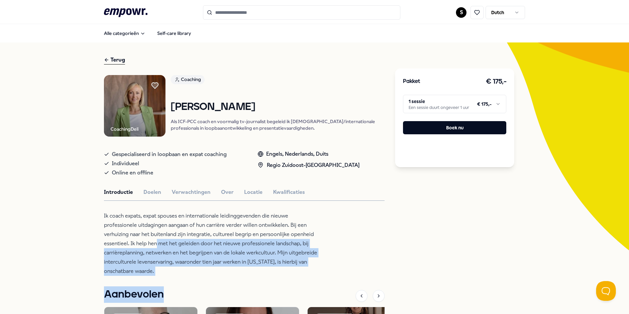
click at [220, 278] on div "CoachingDeli Coaching Bianca Thomas Als ICF-PCC coach en voormalig tv-journalis…" at bounding box center [244, 262] width 280 height 375
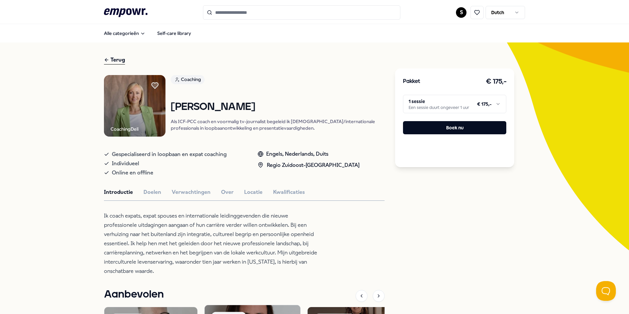
scroll to position [132, 0]
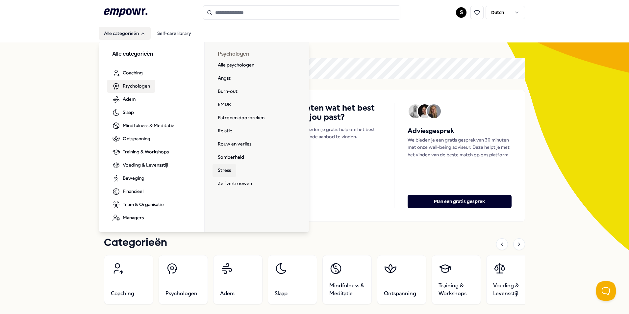
click at [227, 169] on link "Stress" at bounding box center [224, 170] width 24 height 13
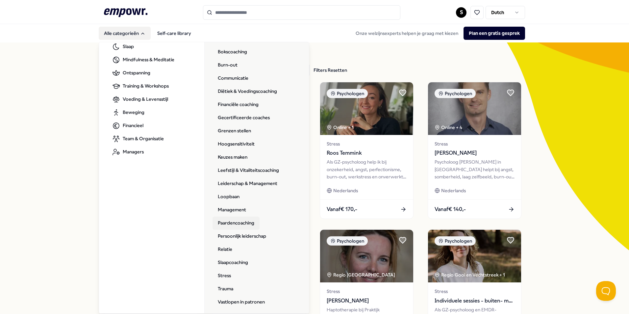
scroll to position [95, 0]
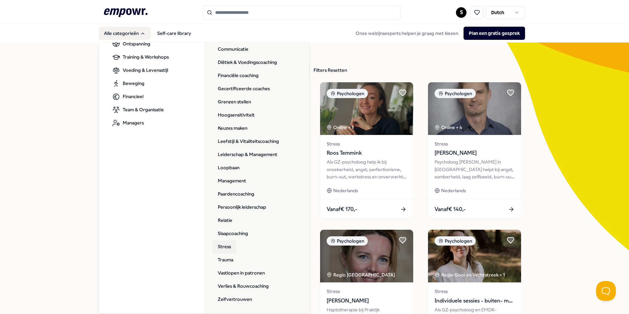
click at [226, 245] on link "Stress" at bounding box center [224, 246] width 24 height 13
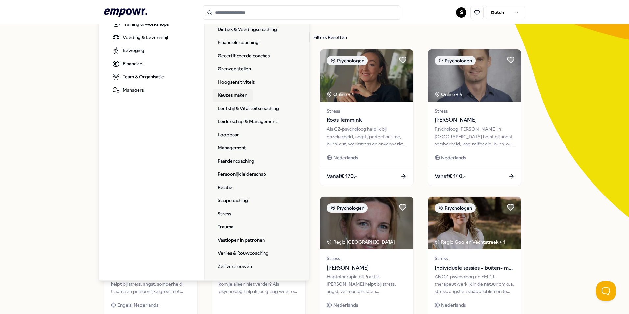
click at [235, 93] on link "Keuzes maken" at bounding box center [232, 95] width 40 height 13
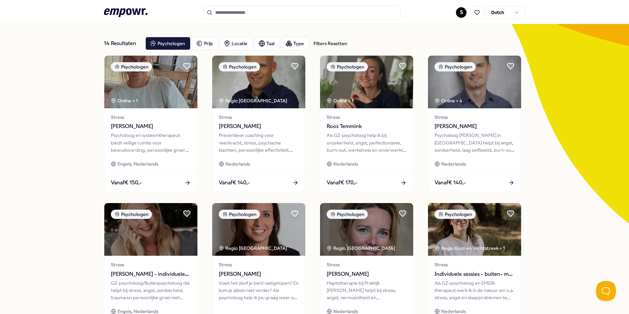
scroll to position [0, 0]
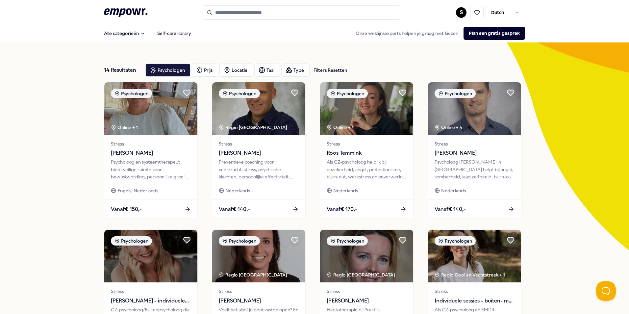
click at [72, 123] on div "14 Resultaten Filters Resetten Psychologen [PERSON_NAME] Taal Type Filters Rese…" at bounding box center [314, 298] width 629 height 513
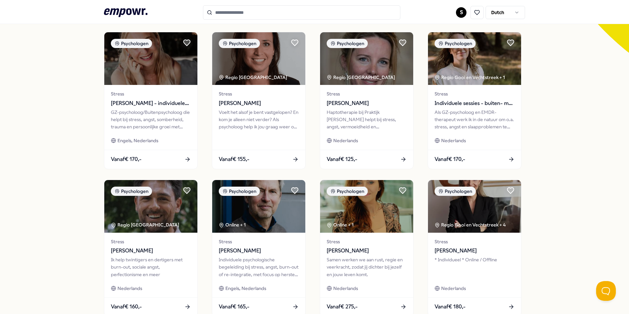
scroll to position [230, 0]
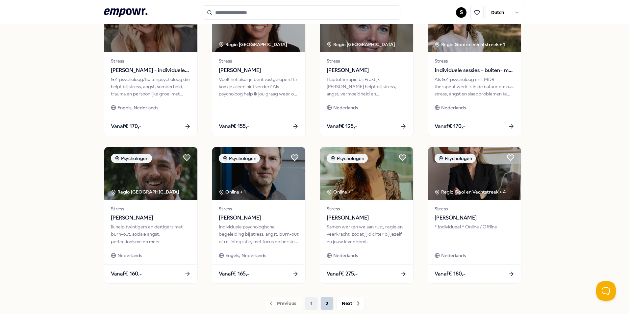
click at [325, 303] on button "2" at bounding box center [326, 303] width 13 height 13
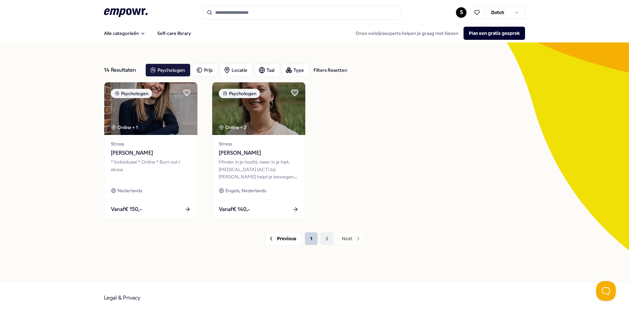
click at [313, 237] on button "1" at bounding box center [310, 238] width 13 height 13
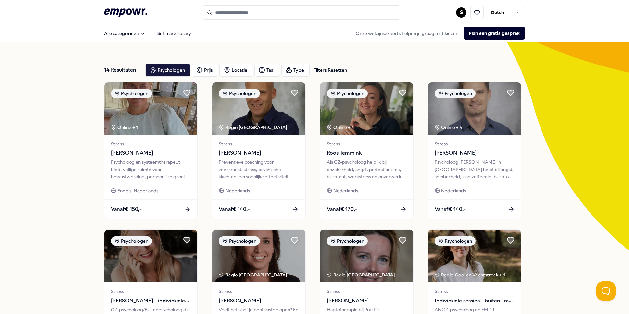
click at [55, 193] on div "14 Resultaten Filters Resetten Psychologen Prijs Locatie Taal Type Filters Rese…" at bounding box center [314, 298] width 629 height 513
click at [233, 68] on div "Locatie" at bounding box center [236, 69] width 34 height 13
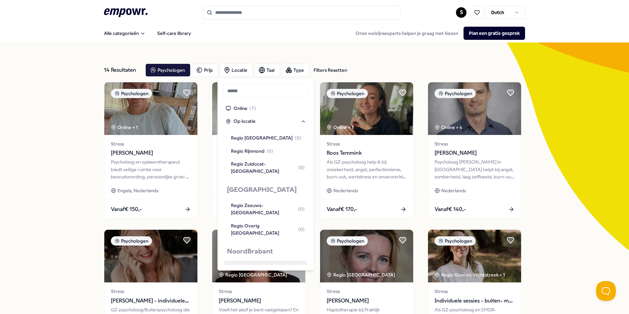
scroll to position [619, 0]
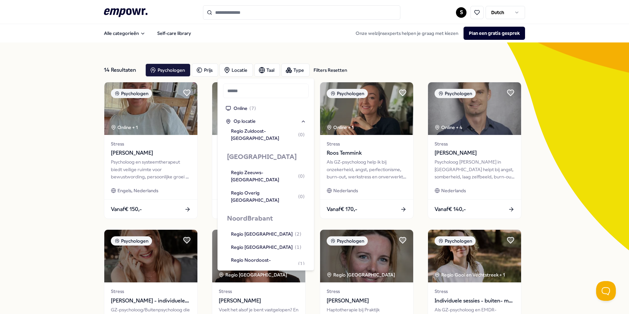
click at [276, 277] on div "Regio Zuidoost-Noord-Brabant ( 1 )" at bounding box center [268, 284] width 74 height 15
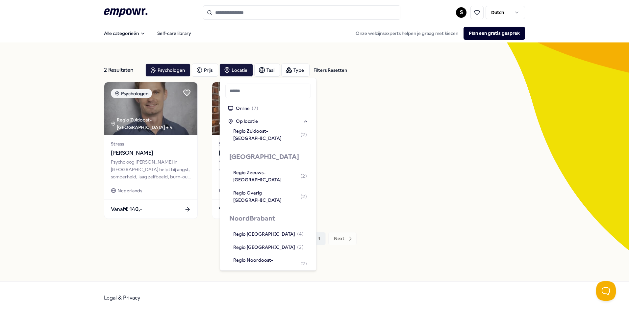
scroll to position [627, 0]
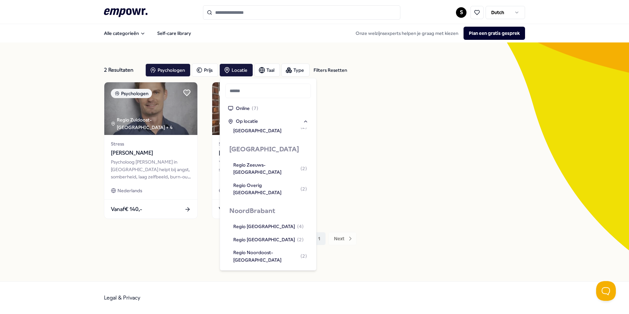
drag, startPoint x: 64, startPoint y: 172, endPoint x: 78, endPoint y: 171, distance: 13.8
click at [65, 171] on div "2 Resultaten Filters Resetten Psychologen Prijs Locatie Taal Type Filters Reset…" at bounding box center [314, 161] width 629 height 239
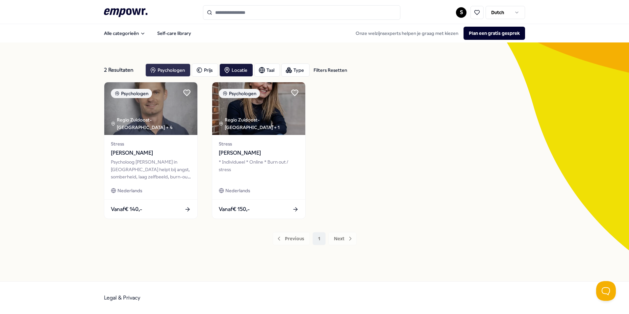
click at [183, 72] on div "Psychologen" at bounding box center [167, 69] width 45 height 13
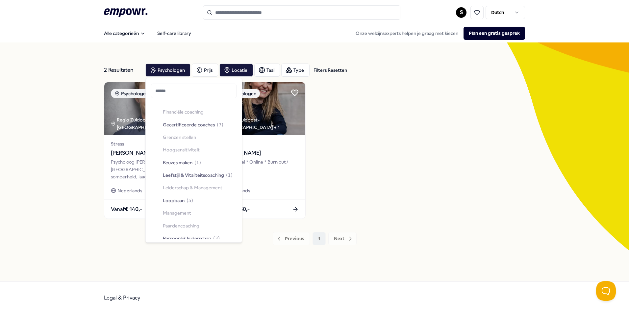
scroll to position [0, 0]
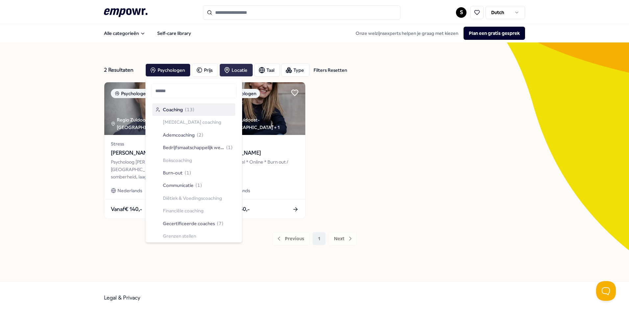
click at [235, 68] on div "Locatie" at bounding box center [236, 69] width 34 height 13
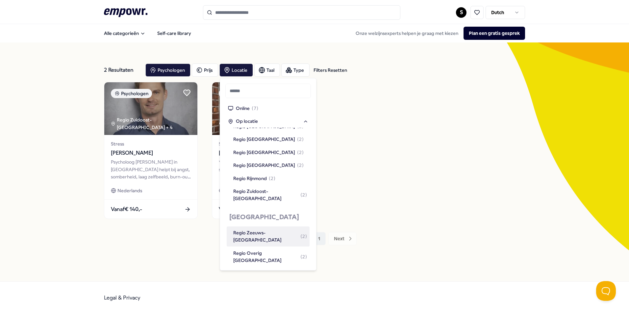
scroll to position [625, 0]
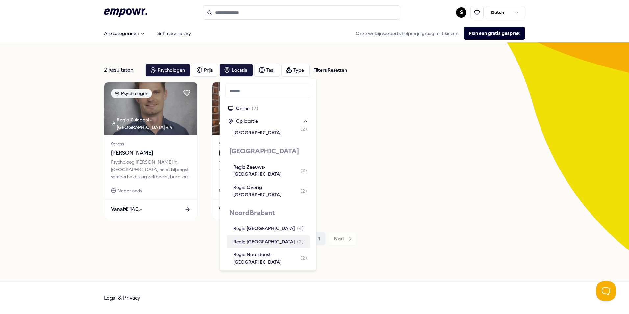
click at [274, 238] on div "Regio Midden-Noord-Brabant ( 2 )" at bounding box center [268, 241] width 70 height 7
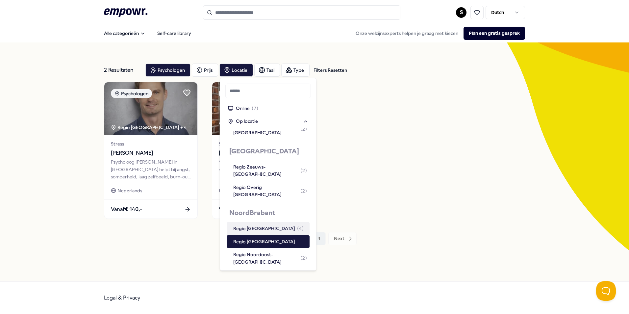
click at [271, 225] on div "Regio West-Noord-Brabant ( 4 )" at bounding box center [268, 228] width 70 height 7
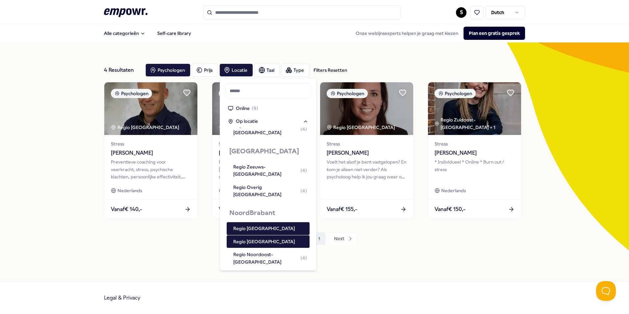
click at [32, 167] on div "4 Resultaten Filters Resetten Psychologen Prijs Locatie Taal Type Filters Reset…" at bounding box center [314, 161] width 629 height 239
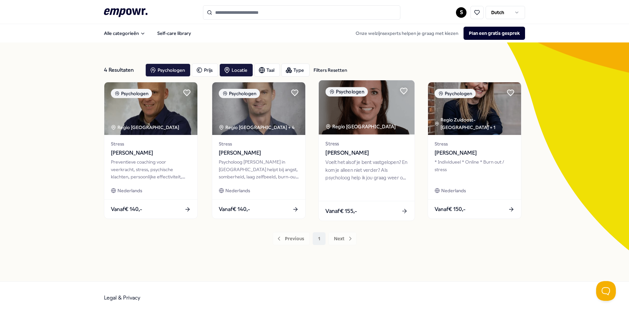
click at [352, 159] on div "Voelt het alsof je bent vastgelopen? En kom je alleen niet verder? Als psycholo…" at bounding box center [366, 169] width 82 height 23
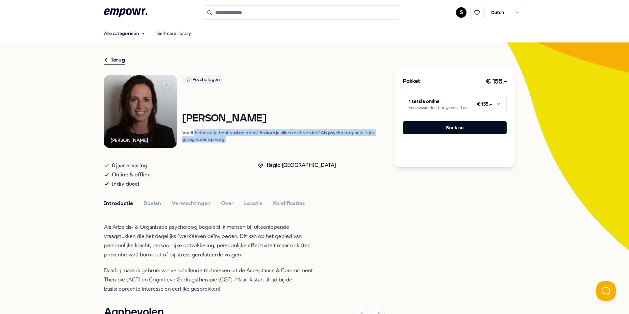
drag, startPoint x: 196, startPoint y: 135, endPoint x: 262, endPoint y: 144, distance: 67.0
click at [262, 144] on div "Psychologen Robin Klijn Voelt het alsof je bent vastgelopen? En kom je alleen n…" at bounding box center [283, 111] width 203 height 73
drag, startPoint x: 194, startPoint y: 132, endPoint x: 269, endPoint y: 140, distance: 74.7
click at [269, 140] on p "Voelt het alsof je bent vastgelopen? En kom je alleen niet verder? Als psycholo…" at bounding box center [283, 135] width 203 height 13
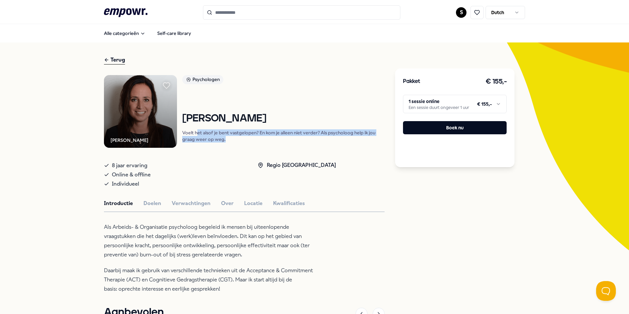
drag, startPoint x: 269, startPoint y: 140, endPoint x: 262, endPoint y: 138, distance: 7.0
click at [269, 140] on p "Voelt het alsof je bent vastgelopen? En kom je alleen niet verder? Als psycholo…" at bounding box center [283, 135] width 203 height 13
drag, startPoint x: 242, startPoint y: 135, endPoint x: 272, endPoint y: 143, distance: 31.6
click at [272, 143] on div "Psychologen Robin Klijn Voelt het alsof je bent vastgelopen? En kom je alleen n…" at bounding box center [283, 111] width 203 height 73
drag, startPoint x: 272, startPoint y: 143, endPoint x: 267, endPoint y: 143, distance: 4.9
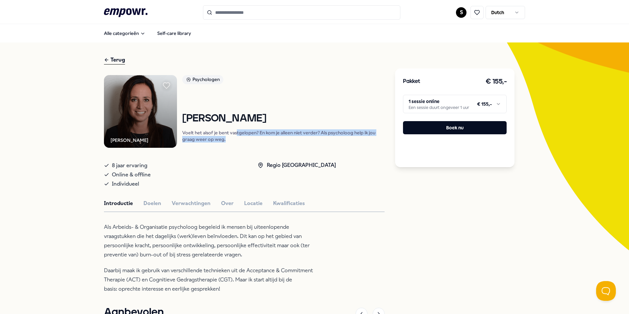
click at [272, 143] on div "Psychologen Robin Klijn Voelt het alsof je bent vastgelopen? En kom je alleen n…" at bounding box center [283, 111] width 203 height 73
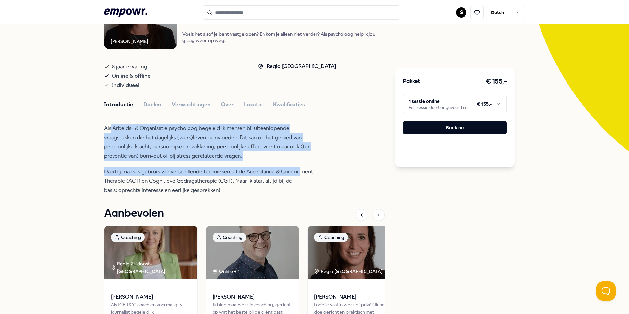
drag, startPoint x: 269, startPoint y: 157, endPoint x: 298, endPoint y: 161, distance: 29.2
click at [298, 161] on div "Als Arbeids- & Organisatie psycholoog begeleid ik mensen bij uiteenlopende vraa…" at bounding box center [211, 159] width 214 height 71
click at [261, 154] on p "Als Arbeids- & Organisatie psycholoog begeleid ik mensen bij uiteenlopende vraa…" at bounding box center [211, 142] width 214 height 37
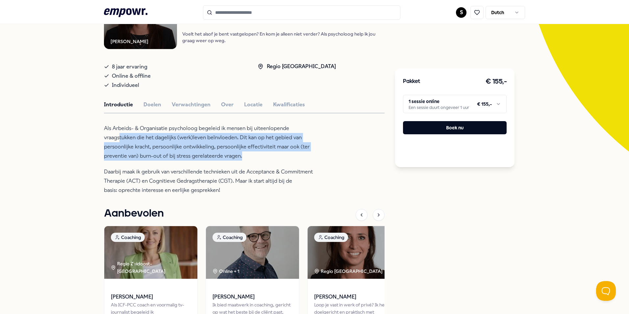
drag, startPoint x: 236, startPoint y: 150, endPoint x: 253, endPoint y: 158, distance: 19.3
click at [253, 158] on p "Als Arbeids- & Organisatie psycholoog begeleid ik mensen bij uiteenlopende vraa…" at bounding box center [211, 142] width 214 height 37
drag, startPoint x: 253, startPoint y: 158, endPoint x: 252, endPoint y: 142, distance: 16.5
click at [253, 158] on p "Als Arbeids- & Organisatie psycholoog begeleid ik mensen bij uiteenlopende vraa…" at bounding box center [211, 142] width 214 height 37
drag, startPoint x: 125, startPoint y: 145, endPoint x: 268, endPoint y: 154, distance: 143.6
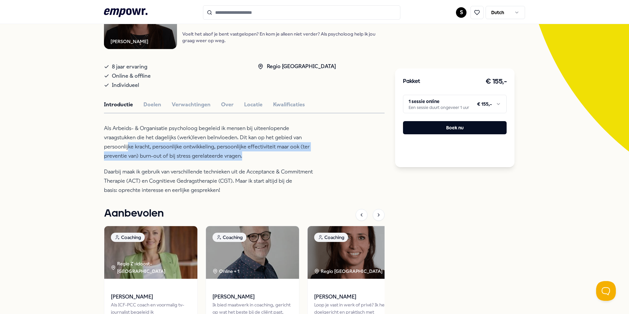
click at [268, 154] on p "Als Arbeids- & Organisatie psycholoog begeleid ik mensen bij uiteenlopende vraa…" at bounding box center [211, 142] width 214 height 37
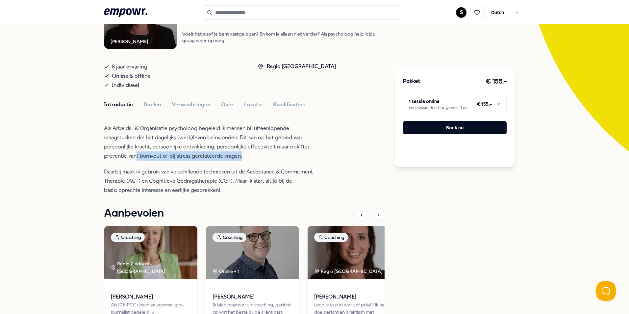
drag, startPoint x: 134, startPoint y: 157, endPoint x: 266, endPoint y: 159, distance: 132.2
click at [266, 159] on p "Als Arbeids- & Organisatie psycholoog begeleid ik mensen bij uiteenlopende vraa…" at bounding box center [211, 142] width 214 height 37
drag, startPoint x: 266, startPoint y: 159, endPoint x: 260, endPoint y: 164, distance: 8.4
click at [266, 159] on p "Als Arbeids- & Organisatie psycholoog begeleid ik mensen bij uiteenlopende vraa…" at bounding box center [211, 142] width 214 height 37
drag, startPoint x: 133, startPoint y: 174, endPoint x: 229, endPoint y: 190, distance: 97.3
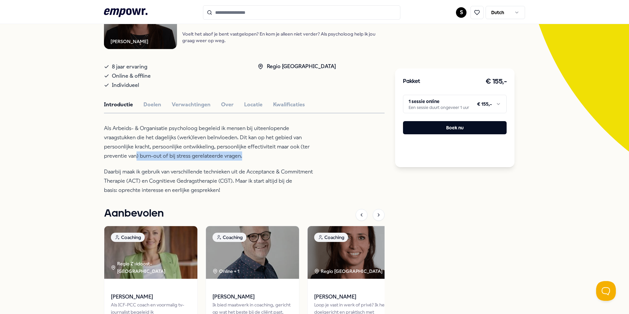
click at [229, 190] on p "Daarbij maak ik gebruik van verschillende technieken uit de Acceptance & Commit…" at bounding box center [211, 181] width 214 height 28
drag, startPoint x: 168, startPoint y: 183, endPoint x: 244, endPoint y: 190, distance: 75.9
click at [244, 190] on p "Daarbij maak ik gebruik van verschillende technieken uit de Acceptance & Commit…" at bounding box center [211, 181] width 214 height 28
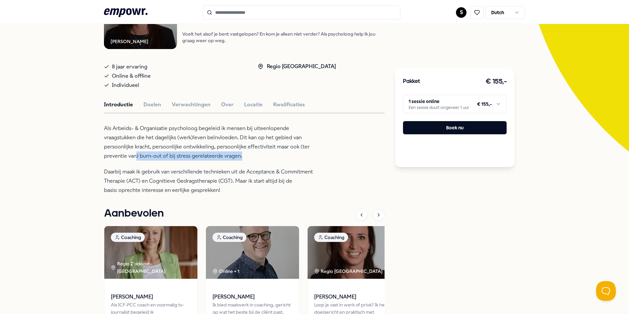
drag, startPoint x: 207, startPoint y: 189, endPoint x: 253, endPoint y: 189, distance: 45.7
click at [253, 189] on p "Daarbij maak ik gebruik van verschillende technieken uit de Acceptance & Commit…" at bounding box center [211, 181] width 214 height 28
drag, startPoint x: 253, startPoint y: 189, endPoint x: 229, endPoint y: 183, distance: 25.1
click at [253, 189] on p "Daarbij maak ik gebruik van verschillende technieken uit de Acceptance & Commit…" at bounding box center [211, 181] width 214 height 28
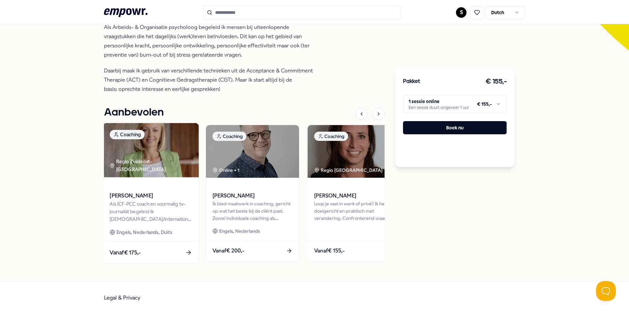
scroll to position [0, 0]
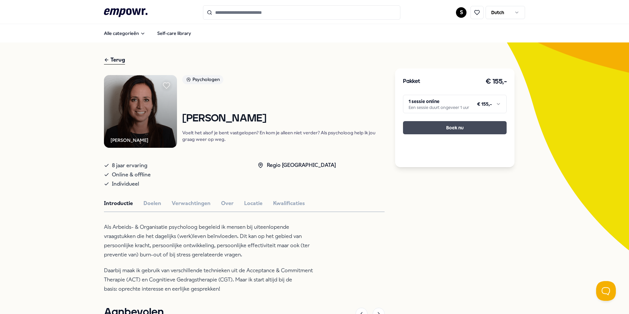
click at [463, 129] on button "Boek nu" at bounding box center [455, 127] width 104 height 13
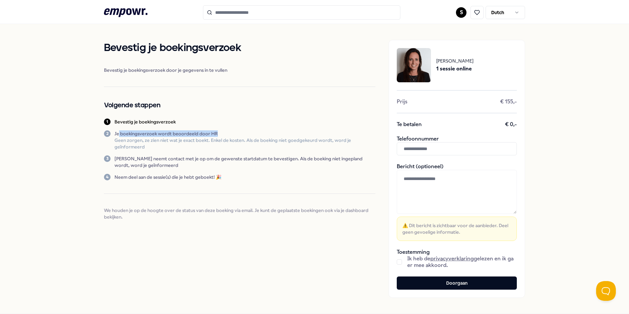
drag, startPoint x: 273, startPoint y: 134, endPoint x: 277, endPoint y: 134, distance: 4.3
click at [277, 134] on p "Je boekingsverzoek wordt beoordeeld door HR" at bounding box center [244, 133] width 261 height 7
drag, startPoint x: 277, startPoint y: 134, endPoint x: 207, endPoint y: 138, distance: 70.8
click at [253, 118] on div "Bevestig je boekingsverzoek Bevestig je boekingsverzoek door je gegevens in te …" at bounding box center [239, 130] width 271 height 180
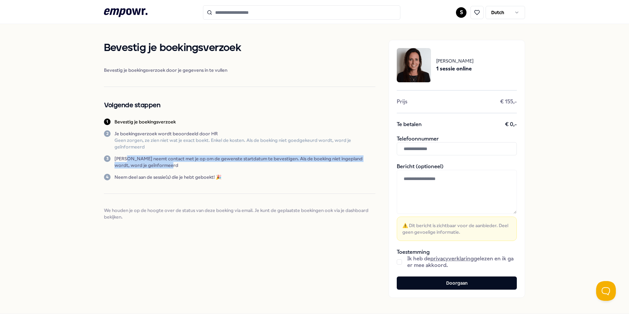
drag, startPoint x: 129, startPoint y: 163, endPoint x: 165, endPoint y: 170, distance: 36.5
click at [165, 170] on div "Bevestig je boekingsverzoek Bevestig je boekingsverzoek door je gegevens in te …" at bounding box center [239, 130] width 271 height 180
click at [167, 167] on p "Robin Klijn neemt contact met je op om de gewenste startdatum te bevestigen. Al…" at bounding box center [244, 161] width 261 height 13
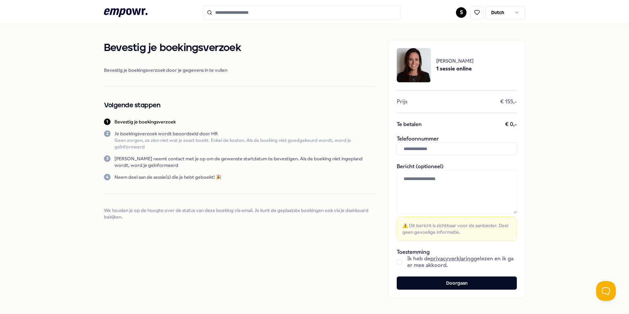
scroll to position [32, 0]
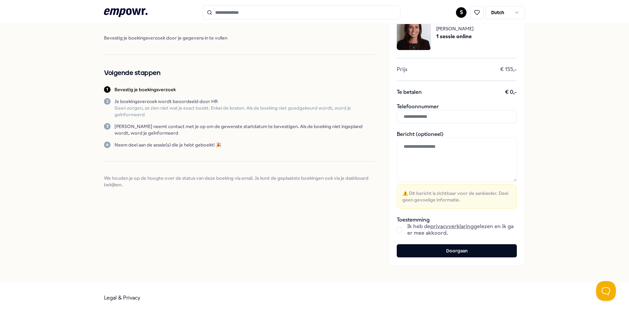
click at [398, 228] on button "button" at bounding box center [399, 229] width 5 height 5
click at [429, 249] on button "Doorgaan" at bounding box center [457, 250] width 120 height 13
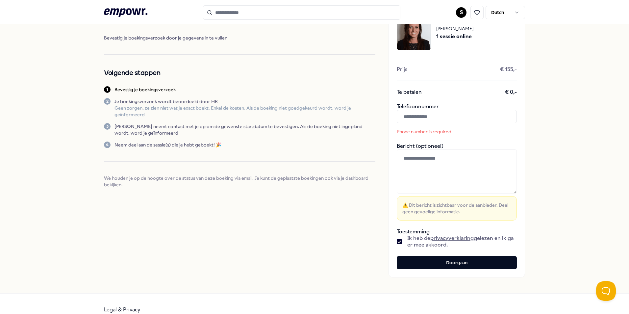
click at [452, 118] on input "text" at bounding box center [457, 116] width 120 height 13
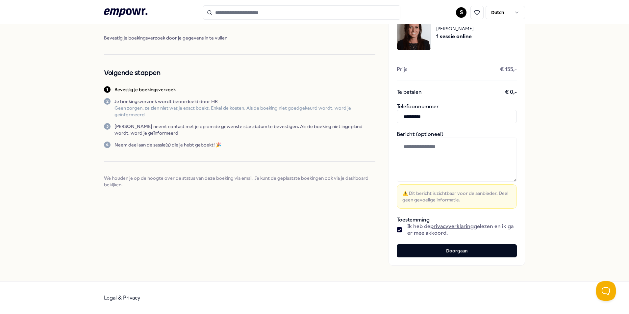
type input "**********"
click at [433, 174] on textarea at bounding box center [457, 159] width 120 height 44
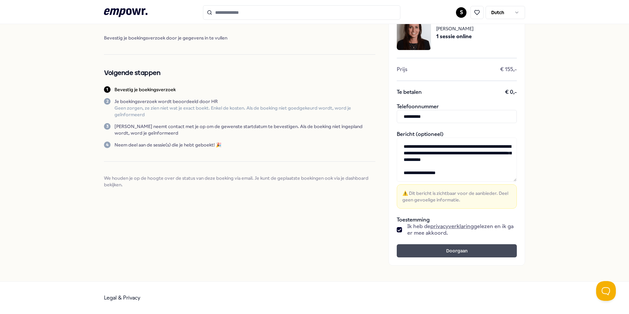
type textarea "**********"
click at [460, 250] on button "Doorgaan" at bounding box center [457, 250] width 120 height 13
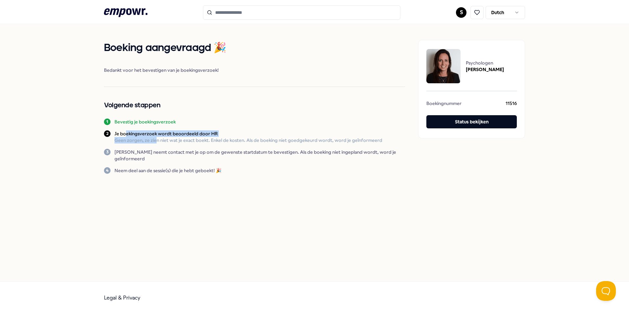
drag, startPoint x: 127, startPoint y: 131, endPoint x: 262, endPoint y: 138, distance: 135.4
click at [249, 138] on div "Je boekingsverzoek wordt beoordeeld door HR Geen zorgen, ze zien niet wat je ex…" at bounding box center [248, 136] width 268 height 13
click at [220, 113] on div "Boeking aangevraagd 🎉 Bedankt voor het bevestigen van je boekingsverzoek! Volge…" at bounding box center [254, 107] width 301 height 134
click at [244, 161] on div "Boeking aangevraagd 🎉 Bedankt voor het bevestigen van je boekingsverzoek! Volge…" at bounding box center [254, 107] width 301 height 134
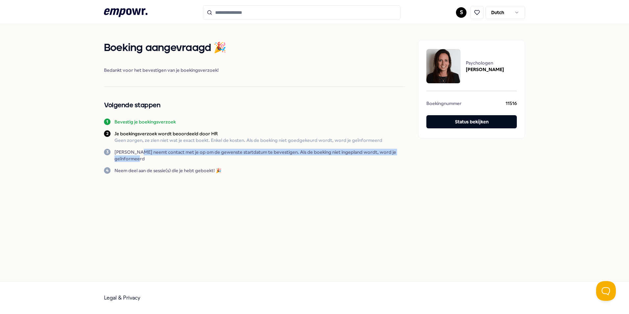
drag, startPoint x: 244, startPoint y: 161, endPoint x: 275, endPoint y: 164, distance: 31.4
click at [273, 163] on div "Boeking aangevraagd 🎉 Bedankt voor het bevestigen van je boekingsverzoek! Volge…" at bounding box center [254, 107] width 301 height 134
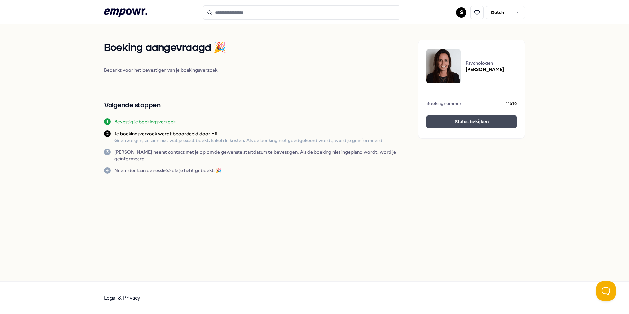
click at [485, 121] on button "Status bekijken" at bounding box center [471, 121] width 90 height 13
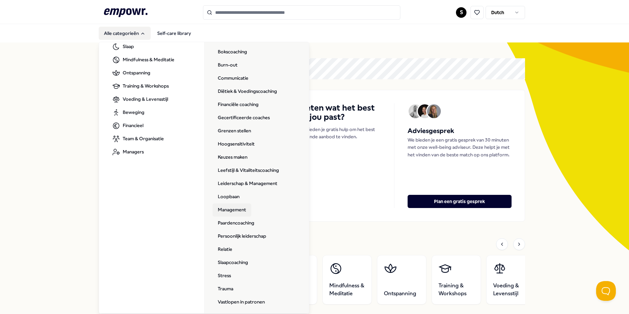
scroll to position [95, 0]
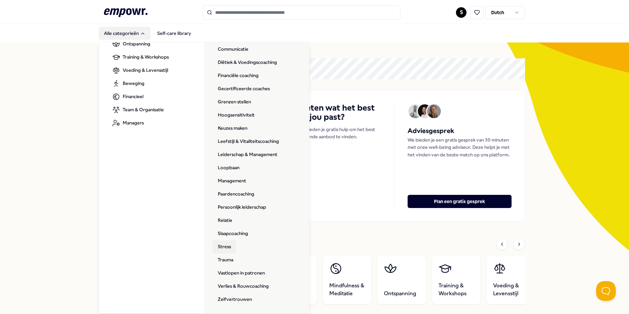
click at [225, 246] on link "Stress" at bounding box center [224, 246] width 24 height 13
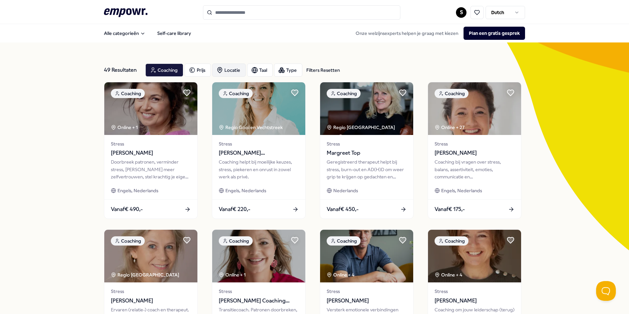
click at [226, 71] on div "Locatie" at bounding box center [229, 69] width 34 height 13
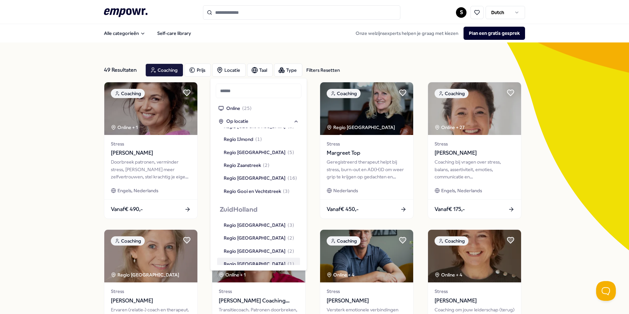
scroll to position [658, 0]
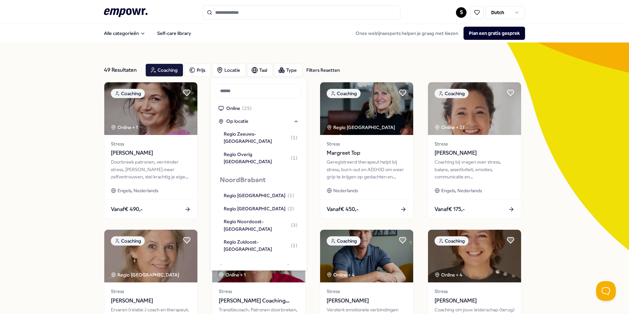
click at [267, 279] on div "Regio [GEOGRAPHIC_DATA] ( 1 )" at bounding box center [259, 282] width 70 height 7
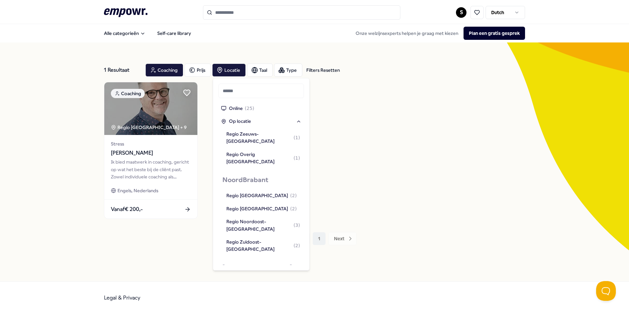
click at [47, 182] on div "1 Resultaat Filters Resetten Coaching Prijs Locatie Taal Type Filters Resetten …" at bounding box center [314, 161] width 629 height 239
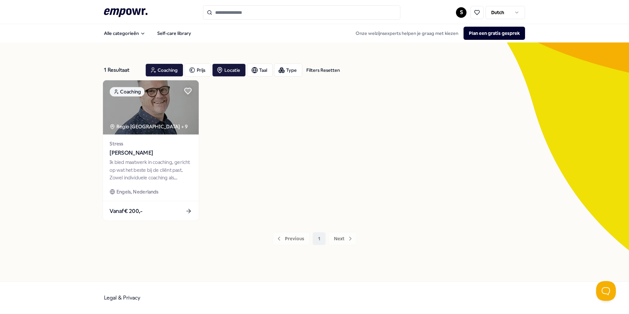
click at [130, 150] on span "[PERSON_NAME]" at bounding box center [150, 153] width 82 height 9
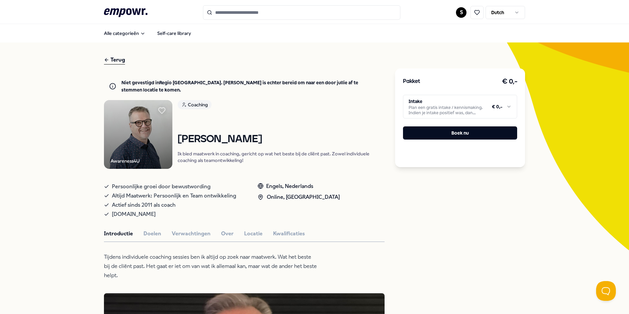
click at [456, 110] on html ".empowr-logo_svg__cls-1{fill:#03032f} S Dutch Alle categorieën Self-care librar…" at bounding box center [314, 157] width 629 height 314
click at [470, 133] on button "Boek nu" at bounding box center [460, 132] width 114 height 13
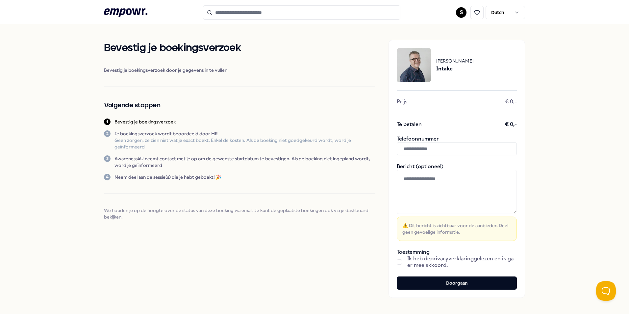
click at [451, 153] on input "text" at bounding box center [457, 148] width 120 height 13
click at [427, 214] on div "Bericht (optioneel) ⚠️ Dit bericht is zichtbaar voor de aanbieder. Deel geen ge…" at bounding box center [457, 202] width 120 height 78
click at [433, 197] on textarea at bounding box center [457, 192] width 120 height 44
click at [397, 264] on button "button" at bounding box center [399, 261] width 5 height 5
drag, startPoint x: 418, startPoint y: 149, endPoint x: 305, endPoint y: 148, distance: 112.8
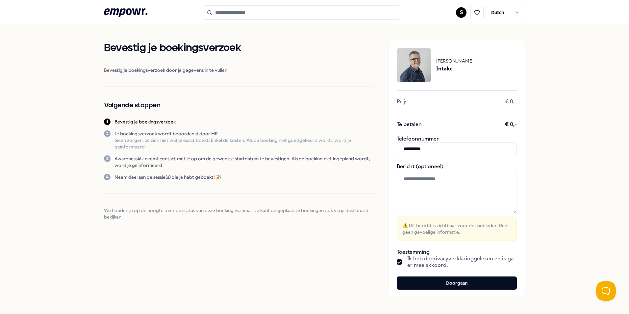
click at [305, 148] on div "**********" at bounding box center [314, 168] width 421 height 289
type input "**********"
click at [320, 266] on div "Bevestig je boekingsverzoek Bevestig je boekingsverzoek door je gegevens in te …" at bounding box center [239, 169] width 271 height 258
click at [435, 286] on button "Doorgaan" at bounding box center [457, 282] width 120 height 13
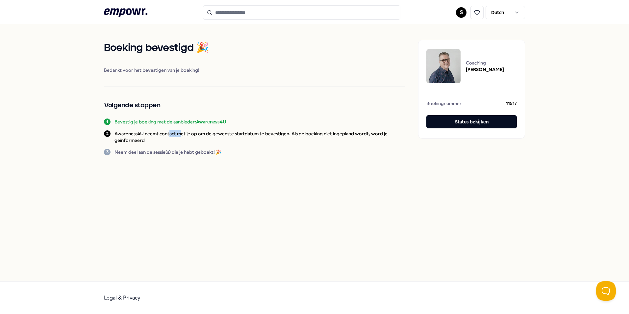
click at [294, 151] on div "[PERSON_NAME] bevestigd 🎉 Bedankt voor het bevestigen van je boeking! Volgende …" at bounding box center [254, 97] width 301 height 115
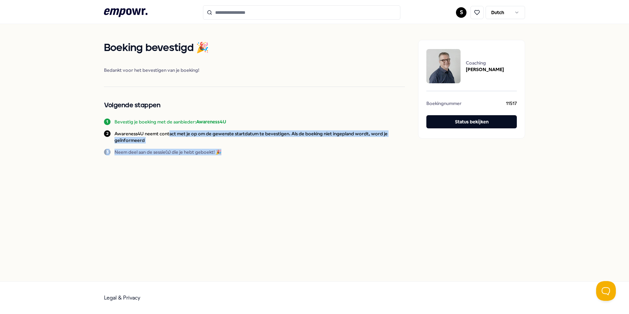
drag, startPoint x: 294, startPoint y: 151, endPoint x: 305, endPoint y: 154, distance: 11.2
click at [305, 154] on div "3 Neem deel aan de sessie(s) die je hebt geboekt! 🎉" at bounding box center [254, 152] width 301 height 7
